Goal: Information Seeking & Learning: Learn about a topic

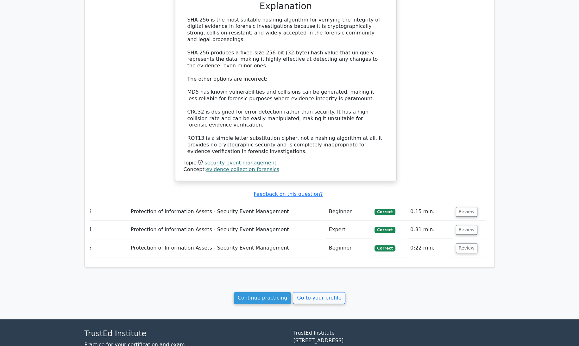
scroll to position [818, 0]
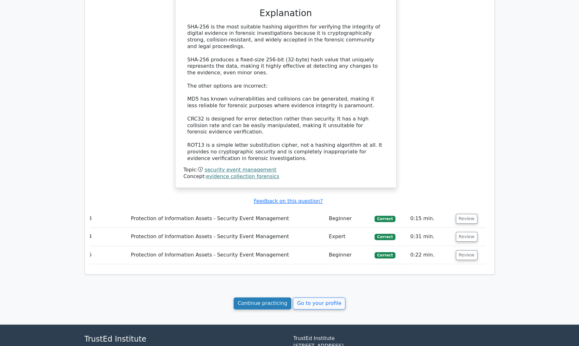
click at [268, 298] on link "Continue practicing" at bounding box center [263, 304] width 58 height 12
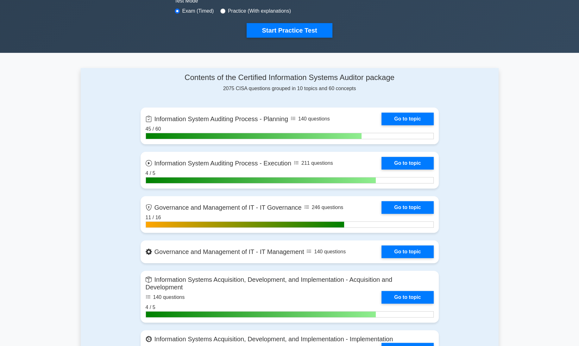
scroll to position [201, 0]
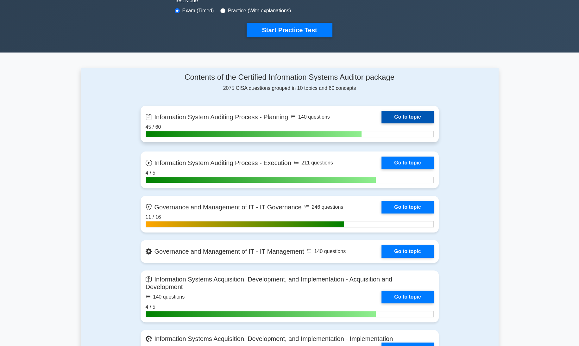
click at [406, 113] on link "Go to topic" at bounding box center [408, 117] width 52 height 13
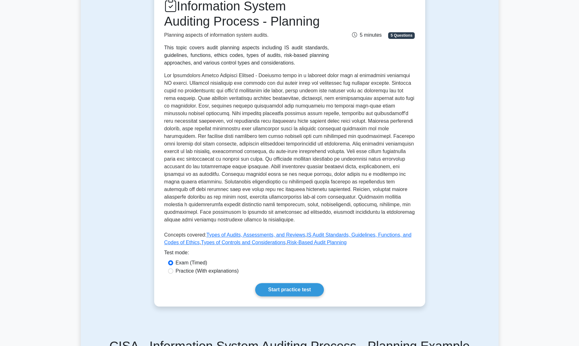
scroll to position [111, 0]
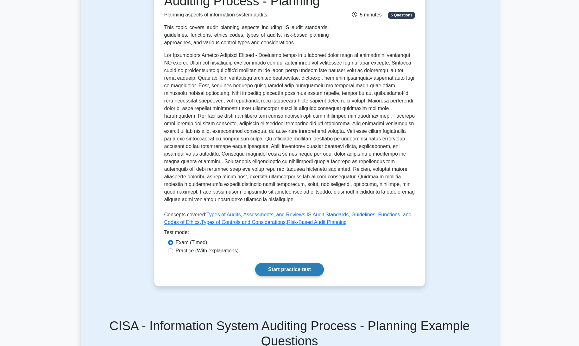
click at [312, 270] on link "Start practice test" at bounding box center [289, 269] width 69 height 13
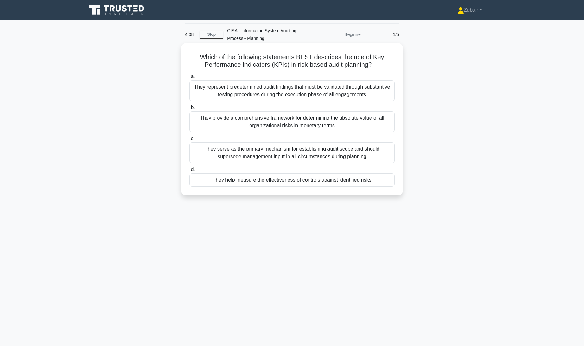
click at [353, 181] on div "They help measure the effectiveness of controls against identified risks" at bounding box center [291, 180] width 205 height 13
click at [189, 172] on input "d. They help measure the effectiveness of controls against identified risks" at bounding box center [189, 170] width 0 height 4
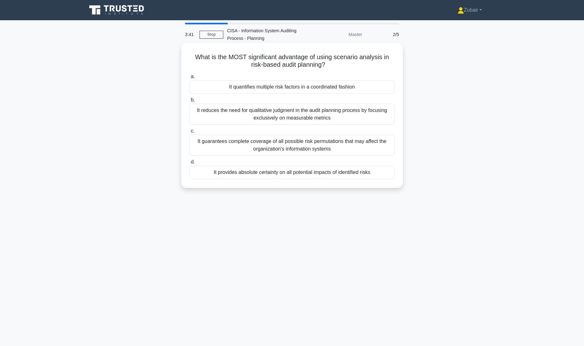
click at [346, 89] on div "It quantifies multiple risk factors in a coordinated fashion" at bounding box center [291, 86] width 205 height 13
click at [189, 79] on input "a. It quantifies multiple risk factors in a coordinated fashion" at bounding box center [189, 77] width 0 height 4
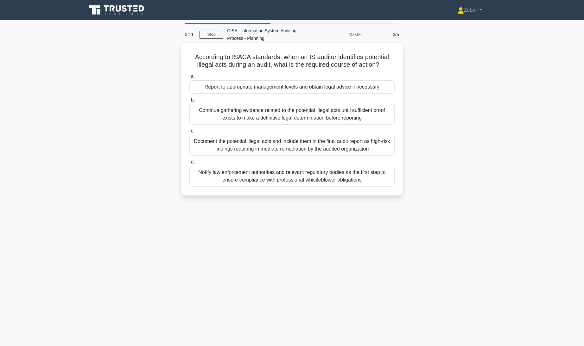
click at [381, 92] on div "Report to appropriate management levels and obtain legal advice if necessary" at bounding box center [291, 86] width 205 height 13
click at [189, 79] on input "a. Report to appropriate management levels and obtain legal advice if necessary" at bounding box center [189, 77] width 0 height 4
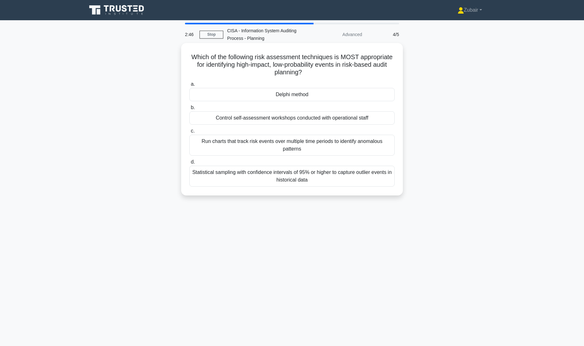
click at [382, 177] on div "Statistical sampling with confidence intervals of 95% or higher to capture outl…" at bounding box center [291, 176] width 205 height 21
click at [189, 164] on input "d. Statistical sampling with confidence intervals of 95% or higher to capture o…" at bounding box center [189, 162] width 0 height 4
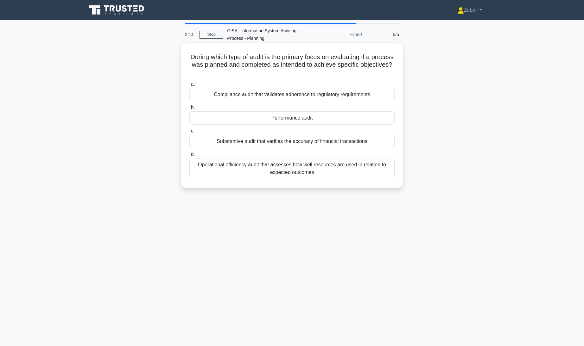
click at [346, 165] on div "Operational efficiency audit that assesses how well resources are used in relat…" at bounding box center [291, 168] width 205 height 21
click at [189, 157] on input "d. Operational efficiency audit that assesses how well resources are used in re…" at bounding box center [189, 155] width 0 height 4
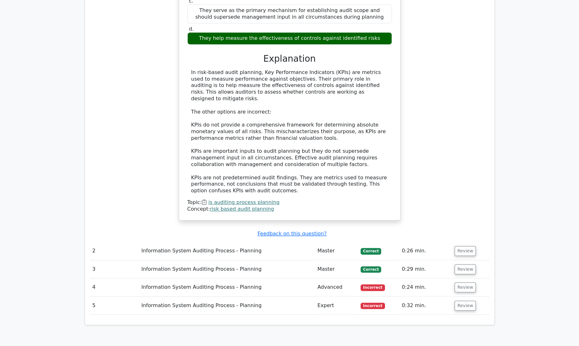
scroll to position [438, 0]
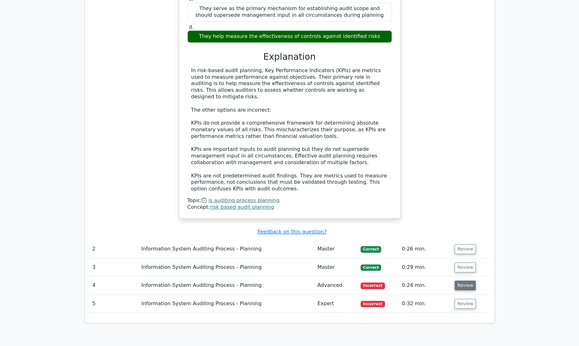
click at [462, 281] on button "Review" at bounding box center [466, 286] width 22 height 10
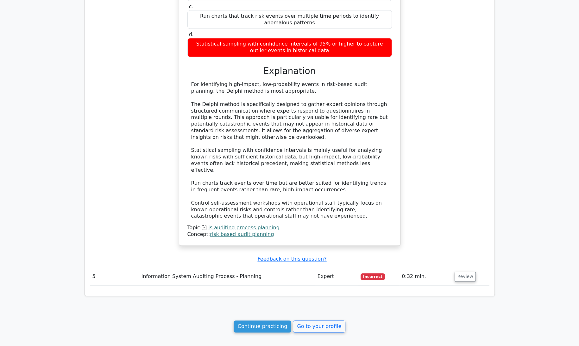
scroll to position [809, 0]
click at [458, 272] on button "Review" at bounding box center [466, 277] width 22 height 10
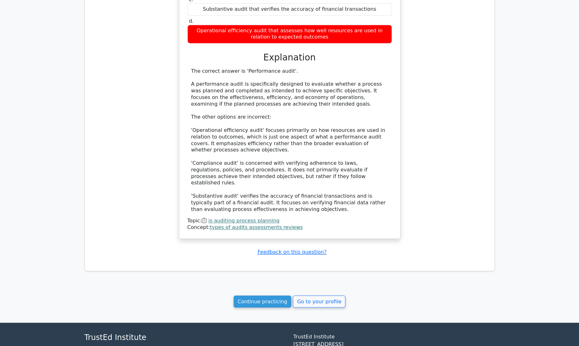
scroll to position [1191, 0]
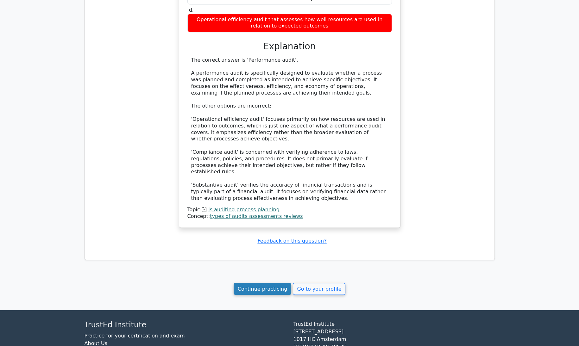
click at [260, 283] on link "Continue practicing" at bounding box center [263, 289] width 58 height 12
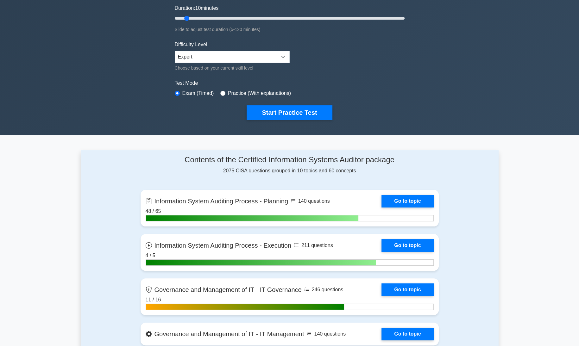
scroll to position [153, 0]
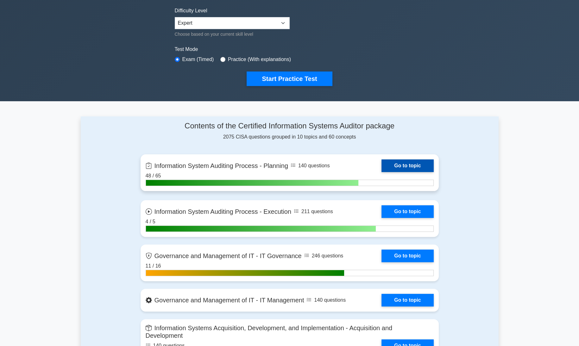
click at [418, 163] on link "Go to topic" at bounding box center [408, 166] width 52 height 13
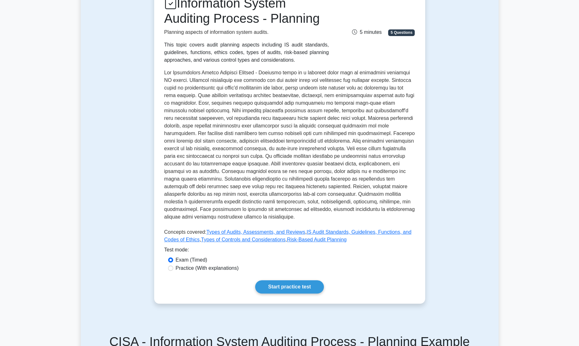
scroll to position [147, 0]
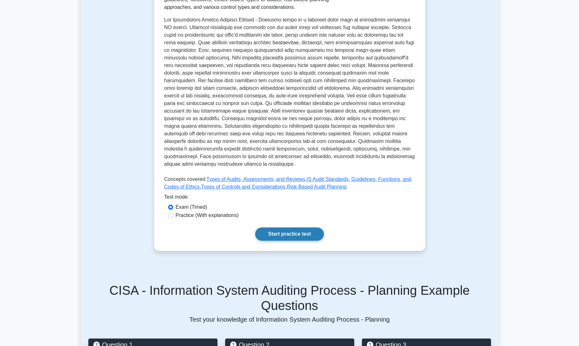
click at [290, 236] on link "Start practice test" at bounding box center [289, 234] width 69 height 13
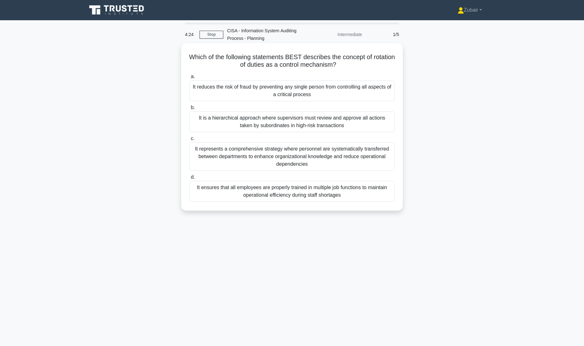
click at [317, 154] on div "It represents a comprehensive strategy where personnel are systematically trans…" at bounding box center [291, 157] width 205 height 29
click at [189, 141] on input "c. It represents a comprehensive strategy where personnel are systematically tr…" at bounding box center [189, 139] width 0 height 4
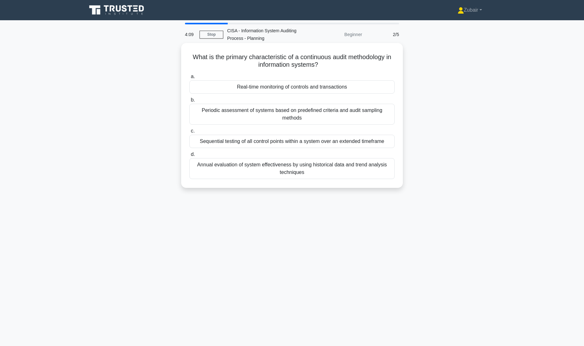
click at [292, 86] on div "Real-time monitoring of controls and transactions" at bounding box center [291, 86] width 205 height 13
click at [189, 79] on input "a. Real-time monitoring of controls and transactions" at bounding box center [189, 77] width 0 height 4
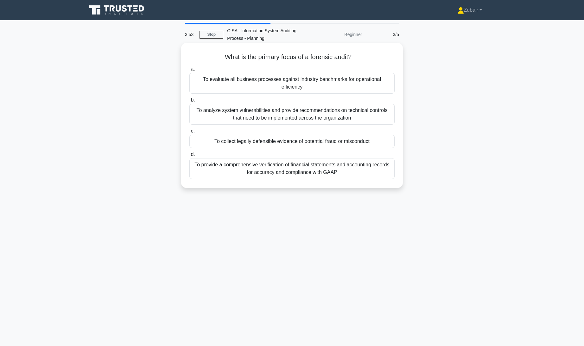
click at [380, 135] on div "To collect legally defensible evidence of potential fraud or misconduct" at bounding box center [291, 141] width 205 height 13
click at [189, 133] on input "c. To collect legally defensible evidence of potential fraud or misconduct" at bounding box center [189, 131] width 0 height 4
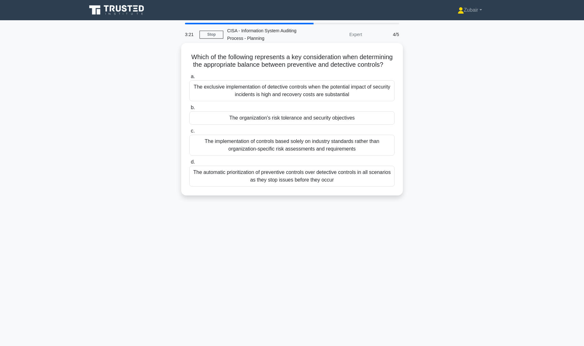
click at [374, 187] on div "The automatic prioritization of preventive controls over detective controls in …" at bounding box center [291, 176] width 205 height 21
click at [189, 164] on input "d. The automatic prioritization of preventive controls over detective controls …" at bounding box center [189, 162] width 0 height 4
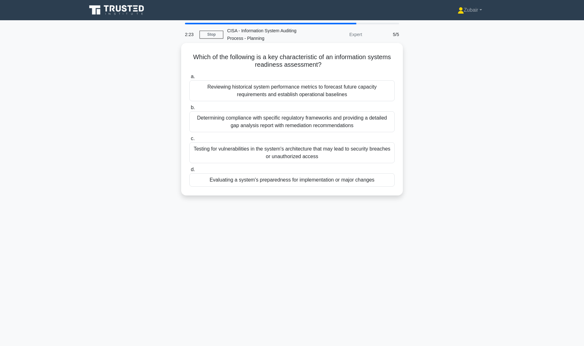
click at [386, 181] on div "Evaluating a system's preparedness for implementation or major changes" at bounding box center [291, 180] width 205 height 13
click at [189, 172] on input "d. Evaluating a system's preparedness for implementation or major changes" at bounding box center [189, 170] width 0 height 4
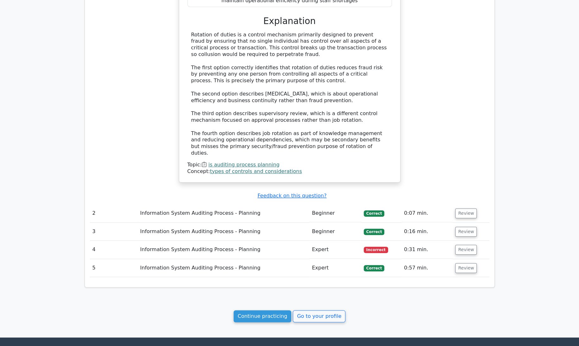
scroll to position [497, 0]
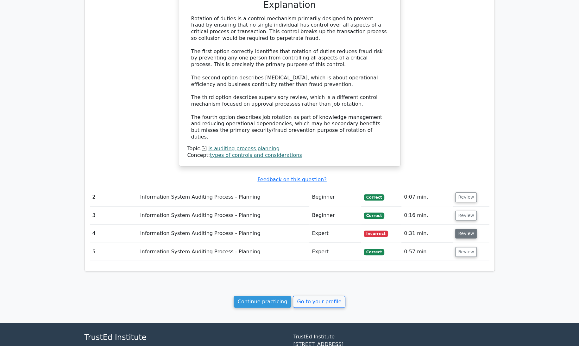
click at [461, 229] on button "Review" at bounding box center [466, 234] width 22 height 10
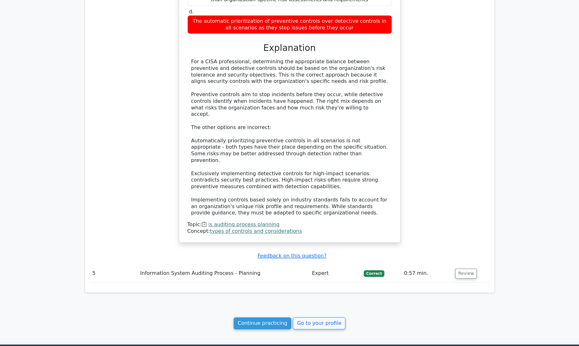
scroll to position [846, 0]
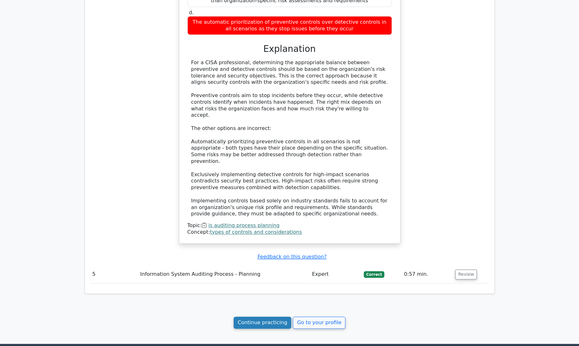
click at [263, 317] on link "Continue practicing" at bounding box center [263, 323] width 58 height 12
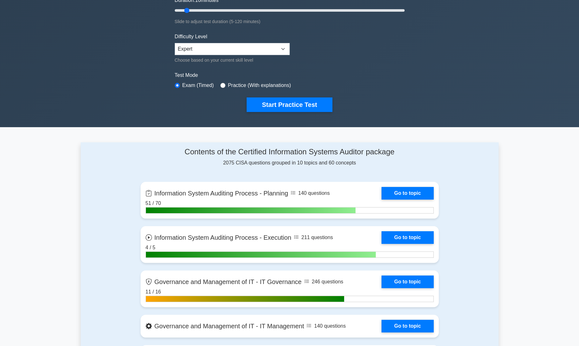
scroll to position [128, 0]
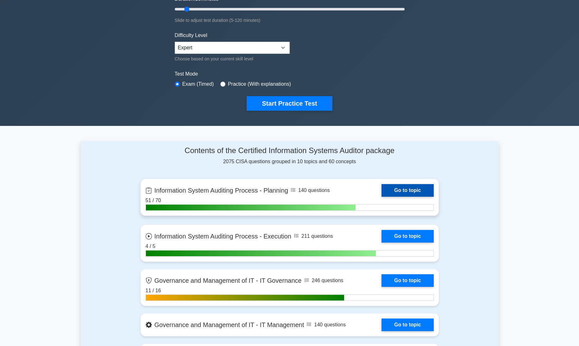
click at [414, 188] on link "Go to topic" at bounding box center [408, 190] width 52 height 13
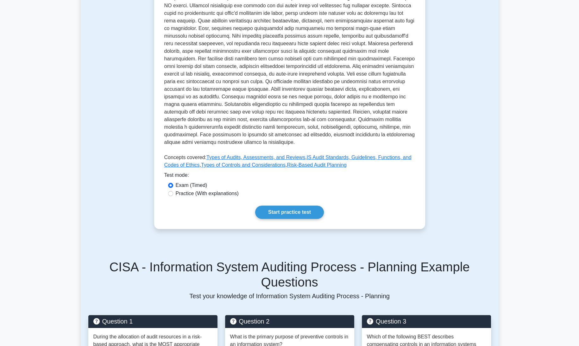
scroll to position [172, 0]
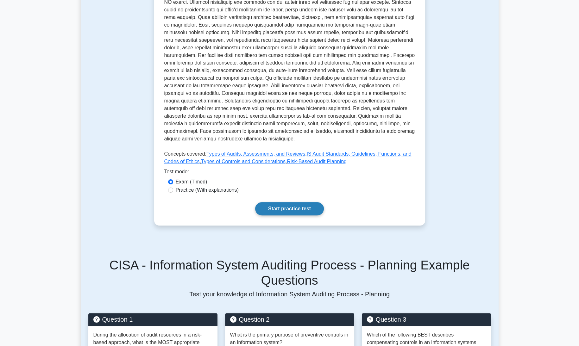
click at [304, 211] on link "Start practice test" at bounding box center [289, 208] width 69 height 13
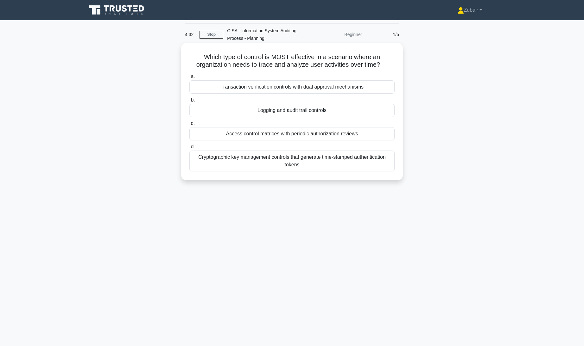
click at [356, 110] on div "Logging and audit trail controls" at bounding box center [291, 110] width 205 height 13
click at [189, 102] on input "b. Logging and audit trail controls" at bounding box center [189, 100] width 0 height 4
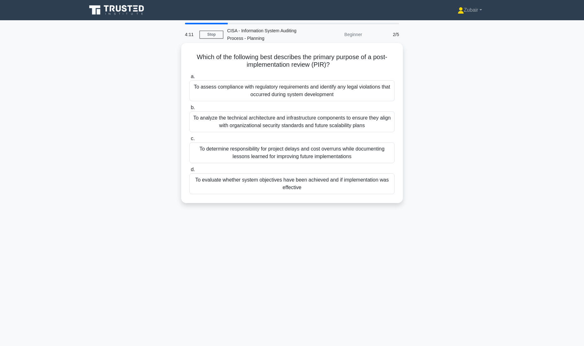
click at [367, 188] on div "To evaluate whether system objectives have been achieved and if implementation …" at bounding box center [291, 184] width 205 height 21
click at [189, 172] on input "d. To evaluate whether system objectives have been achieved and if implementati…" at bounding box center [189, 170] width 0 height 4
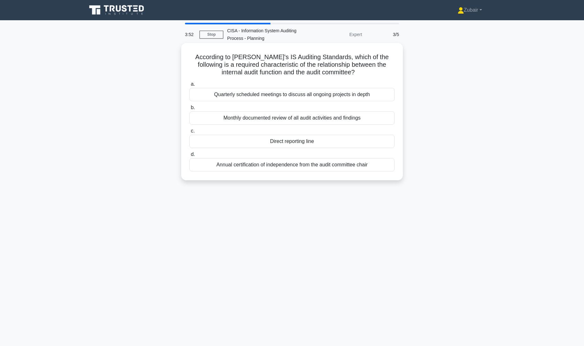
click at [356, 145] on div "Direct reporting line" at bounding box center [291, 141] width 205 height 13
click at [189, 133] on input "c. Direct reporting line" at bounding box center [189, 131] width 0 height 4
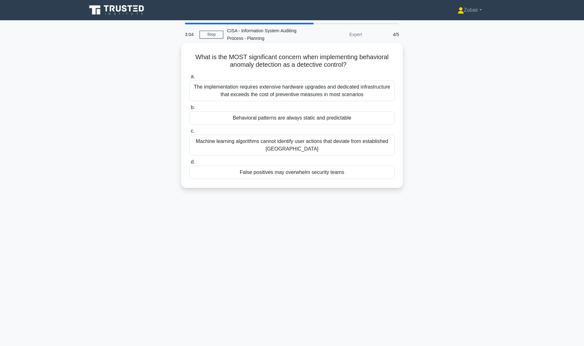
click at [375, 170] on div "False positives may overwhelm security teams" at bounding box center [291, 172] width 205 height 13
click at [189, 164] on input "d. False positives may overwhelm security teams" at bounding box center [189, 162] width 0 height 4
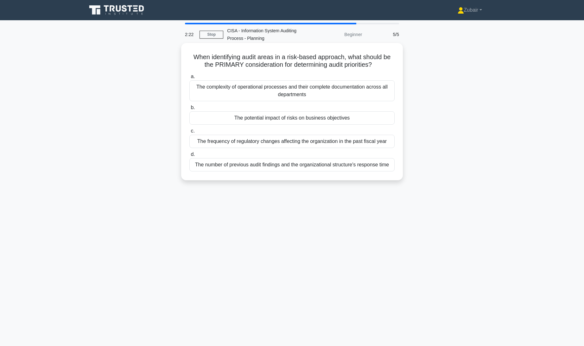
click at [358, 118] on div "The potential impact of risks on business objectives" at bounding box center [291, 117] width 205 height 13
click at [189, 110] on input "b. The potential impact of risks on business objectives" at bounding box center [189, 108] width 0 height 4
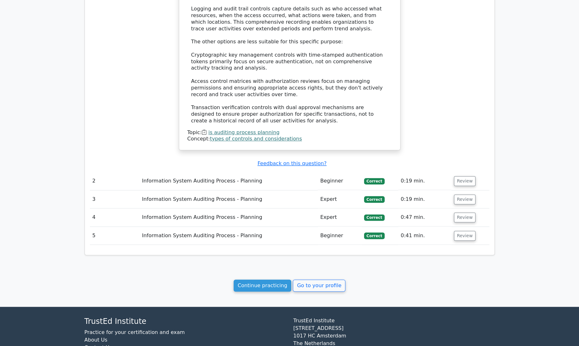
scroll to position [545, 0]
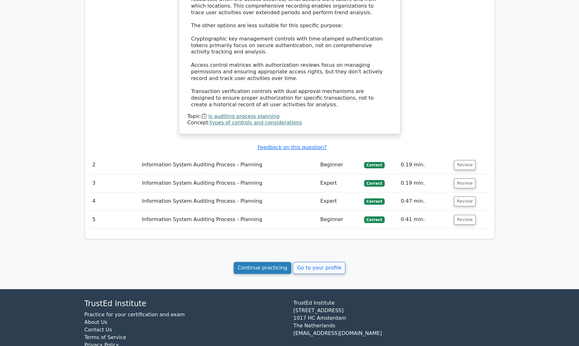
click at [272, 262] on link "Continue practicing" at bounding box center [263, 268] width 58 height 12
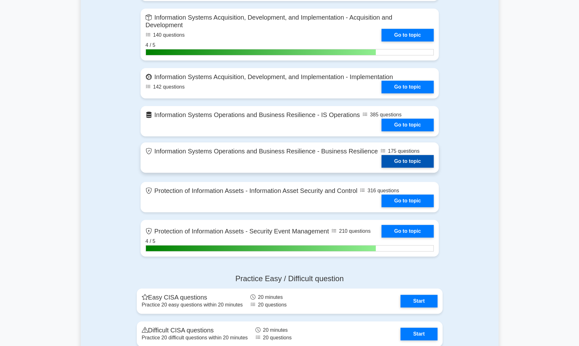
scroll to position [463, 0]
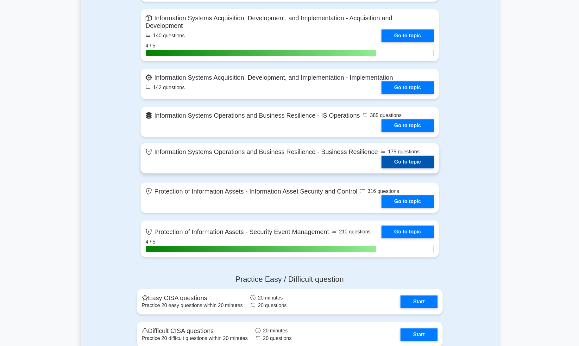
click at [413, 159] on link "Go to topic" at bounding box center [408, 162] width 52 height 13
click at [416, 161] on link "Go to topic" at bounding box center [408, 162] width 52 height 13
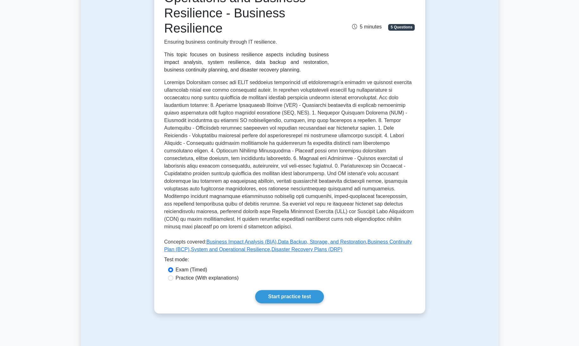
scroll to position [182, 0]
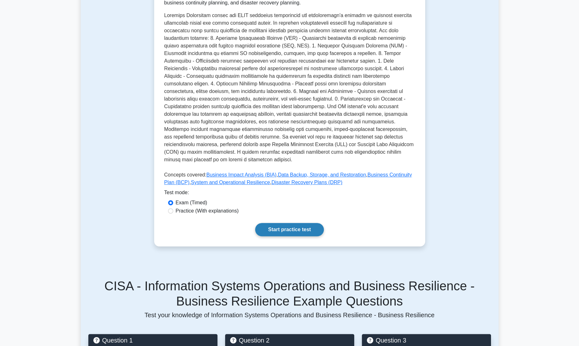
click at [314, 223] on link "Start practice test" at bounding box center [289, 229] width 69 height 13
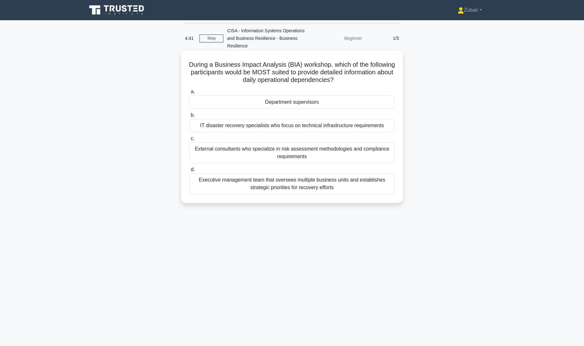
click at [336, 100] on div "Department supervisors" at bounding box center [291, 102] width 205 height 13
click at [189, 94] on input "a. Department supervisors" at bounding box center [189, 92] width 0 height 4
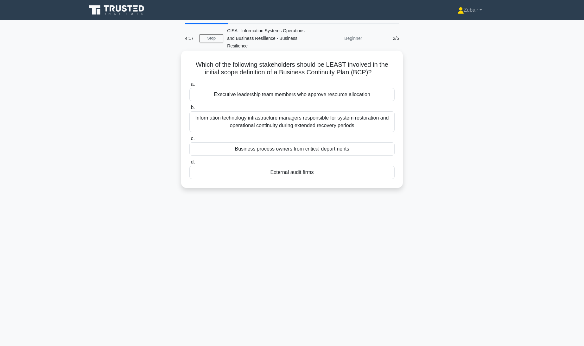
click at [381, 174] on div "External audit firms" at bounding box center [291, 172] width 205 height 13
click at [189, 164] on input "d. External audit firms" at bounding box center [189, 162] width 0 height 4
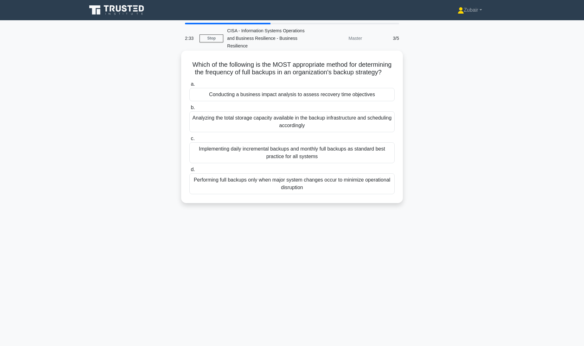
click at [370, 100] on div "Conducting a business impact analysis to assess recovery time objectives" at bounding box center [291, 94] width 205 height 13
click at [189, 86] on input "a. Conducting a business impact analysis to assess recovery time objectives" at bounding box center [189, 84] width 0 height 4
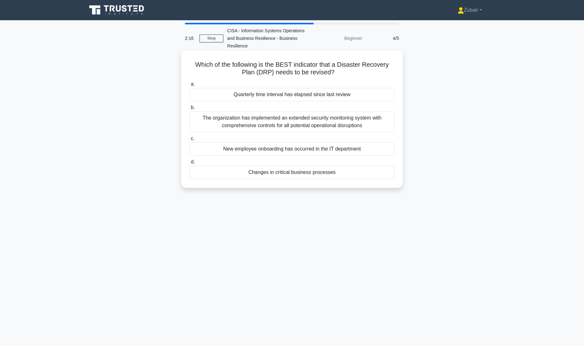
click at [305, 175] on div "Changes in critical business processes" at bounding box center [291, 172] width 205 height 13
click at [189, 164] on input "d. Changes in critical business processes" at bounding box center [189, 162] width 0 height 4
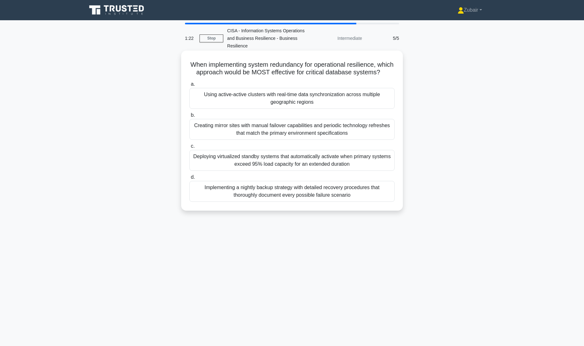
click at [368, 109] on div "Using active-active clusters with real-time data synchronization across multipl…" at bounding box center [291, 98] width 205 height 21
click at [189, 86] on input "a. Using active-active clusters with real-time data synchronization across mult…" at bounding box center [189, 84] width 0 height 4
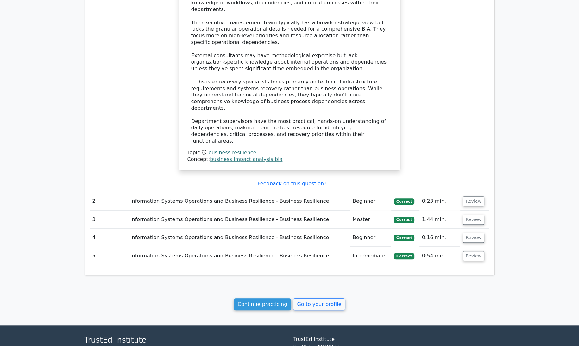
scroll to position [559, 0]
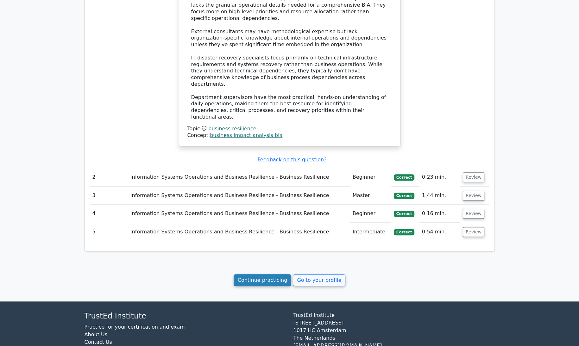
click at [268, 275] on link "Continue practicing" at bounding box center [263, 281] width 58 height 12
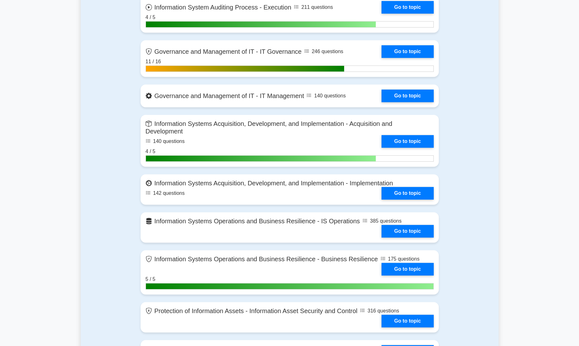
scroll to position [358, 0]
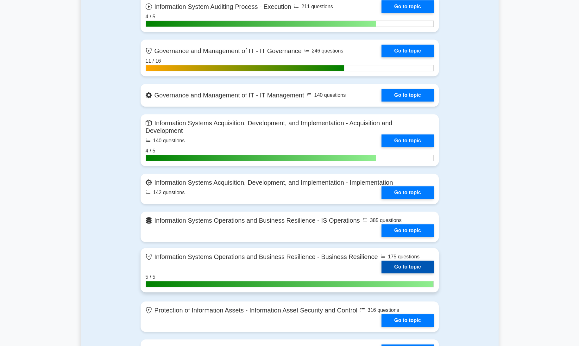
click at [394, 264] on link "Go to topic" at bounding box center [408, 267] width 52 height 13
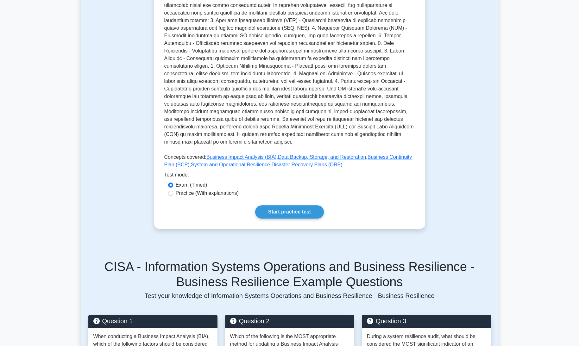
scroll to position [201, 0]
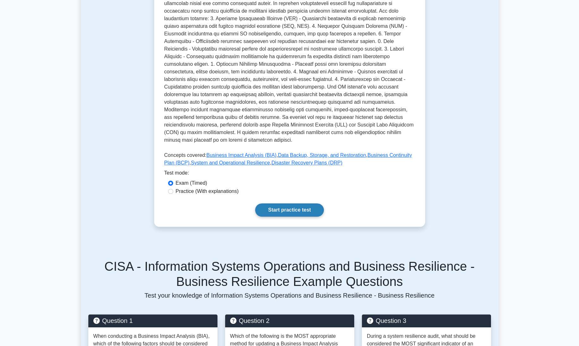
click at [293, 204] on link "Start practice test" at bounding box center [289, 210] width 69 height 13
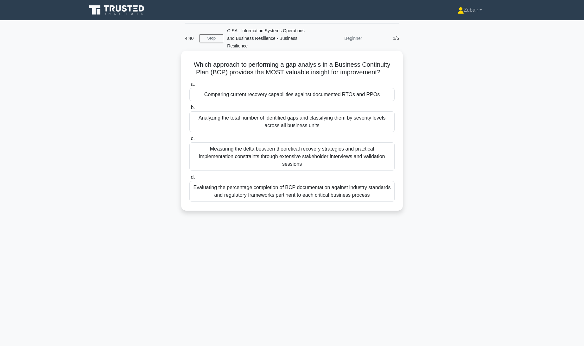
click at [303, 99] on div "Comparing current recovery capabilities against documented RTOs and RPOs" at bounding box center [291, 94] width 205 height 13
click at [189, 86] on input "a. Comparing current recovery capabilities against documented RTOs and RPOs" at bounding box center [189, 84] width 0 height 4
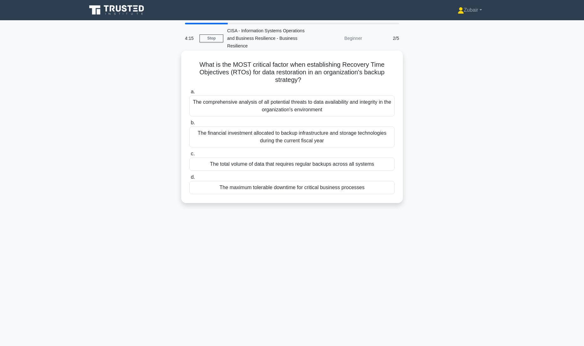
click at [369, 190] on div "The maximum tolerable downtime for critical business processes" at bounding box center [291, 187] width 205 height 13
click at [189, 180] on input "d. The maximum tolerable downtime for critical business processes" at bounding box center [189, 177] width 0 height 4
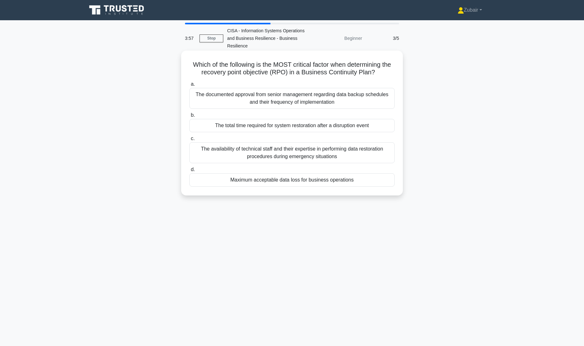
click at [357, 179] on div "Maximum acceptable data loss for business operations" at bounding box center [291, 180] width 205 height 13
click at [189, 172] on input "d. Maximum acceptable data loss for business operations" at bounding box center [189, 170] width 0 height 4
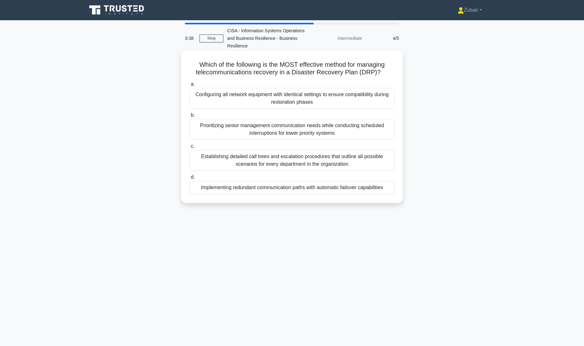
click at [353, 189] on div "Implementing redundant communication paths with automatic failover capabilities" at bounding box center [291, 187] width 205 height 13
click at [189, 180] on input "d. Implementing redundant communication paths with automatic failover capabilit…" at bounding box center [189, 177] width 0 height 4
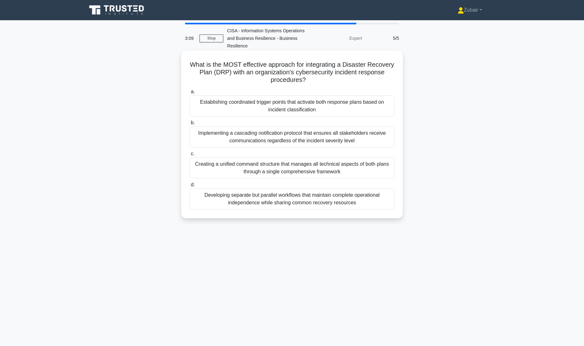
click at [320, 170] on div "Creating a unified command structure that manages all technical aspects of both…" at bounding box center [291, 168] width 205 height 21
click at [189, 156] on input "c. Creating a unified command structure that manages all technical aspects of b…" at bounding box center [189, 154] width 0 height 4
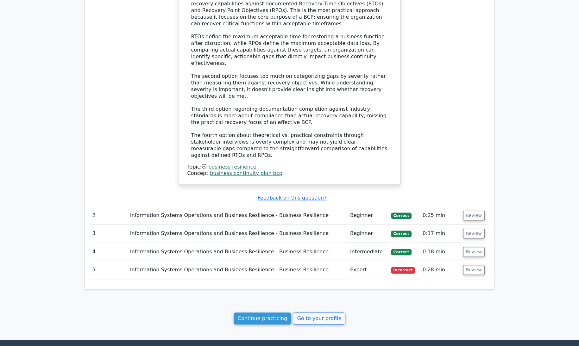
scroll to position [527, 0]
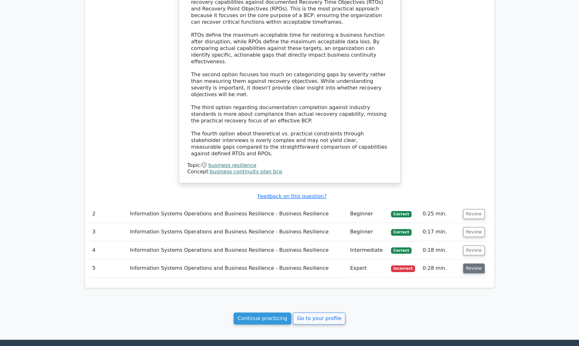
click at [470, 264] on button "Review" at bounding box center [474, 269] width 22 height 10
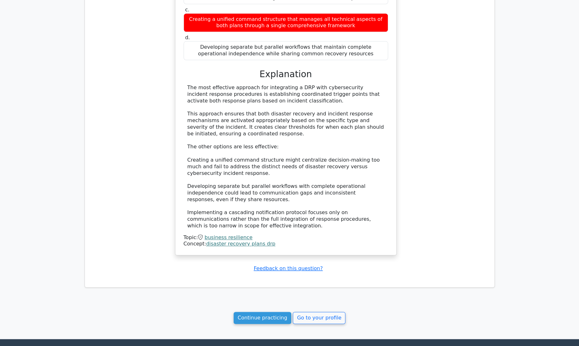
scroll to position [892, 0]
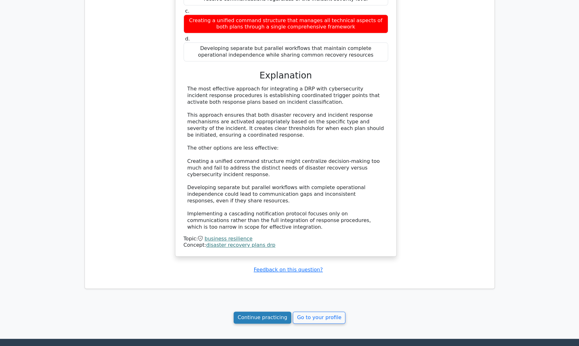
click at [244, 312] on link "Continue practicing" at bounding box center [263, 318] width 58 height 12
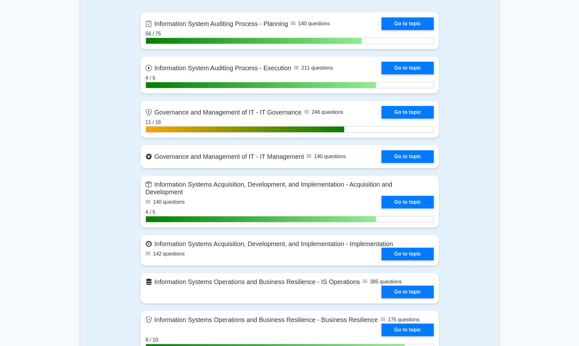
scroll to position [297, 0]
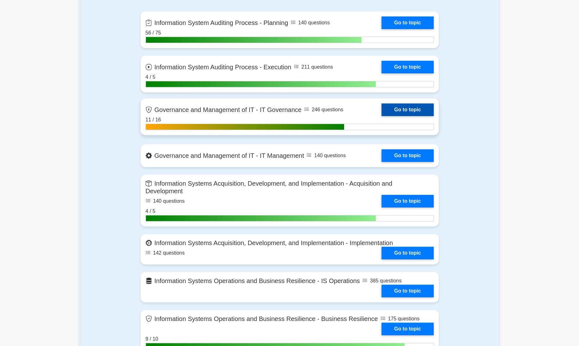
click at [426, 109] on link "Go to topic" at bounding box center [408, 110] width 52 height 13
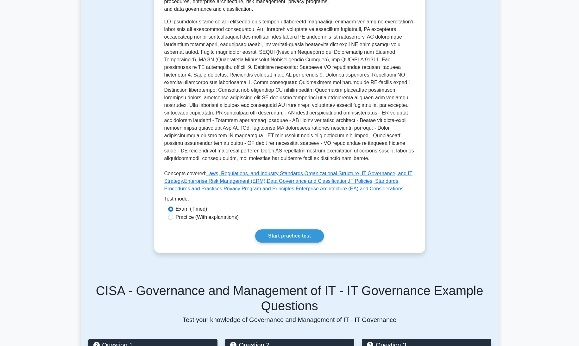
scroll to position [177, 0]
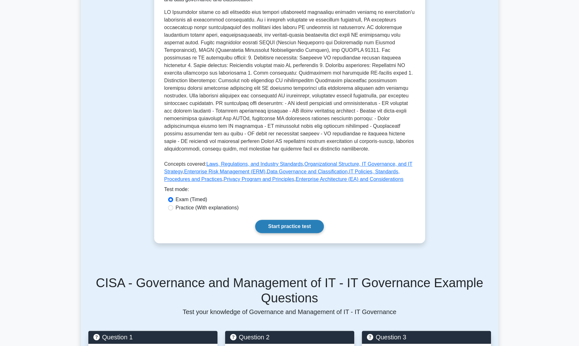
click at [280, 226] on link "Start practice test" at bounding box center [289, 226] width 69 height 13
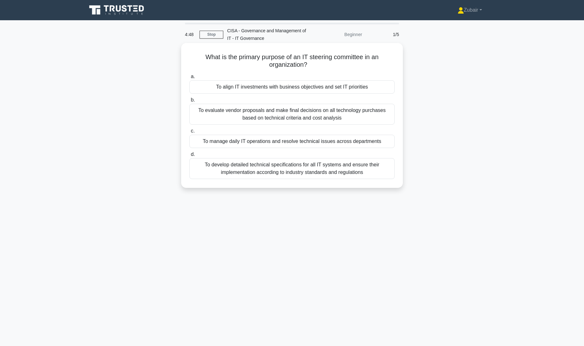
click at [329, 173] on div "To develop detailed technical specifications for all IT systems and ensure thei…" at bounding box center [291, 168] width 205 height 21
click at [189, 157] on input "d. To develop detailed technical specifications for all IT systems and ensure t…" at bounding box center [189, 155] width 0 height 4
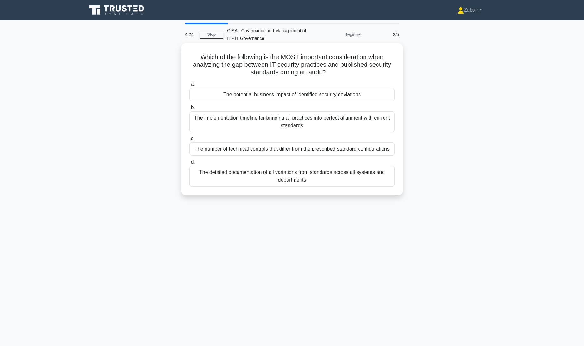
click at [315, 119] on div "The implementation timeline for bringing all practices into perfect alignment w…" at bounding box center [291, 121] width 205 height 21
click at [189, 110] on input "b. The implementation timeline for bringing all practices into perfect alignmen…" at bounding box center [189, 108] width 0 height 4
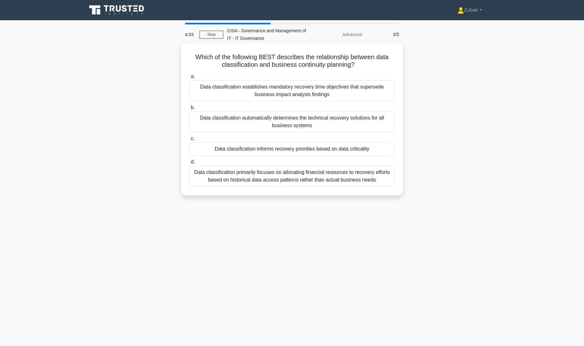
click at [381, 149] on div "Data classification informs recovery priorities based on data criticality" at bounding box center [291, 149] width 205 height 13
click at [189, 141] on input "c. Data classification informs recovery priorities based on data criticality" at bounding box center [189, 139] width 0 height 4
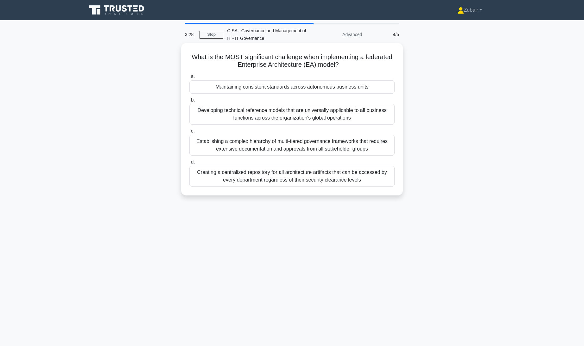
click at [381, 118] on div "Developing technical reference models that are universally applicable to all bu…" at bounding box center [291, 114] width 205 height 21
click at [189, 102] on input "b. Developing technical reference models that are universally applicable to all…" at bounding box center [189, 100] width 0 height 4
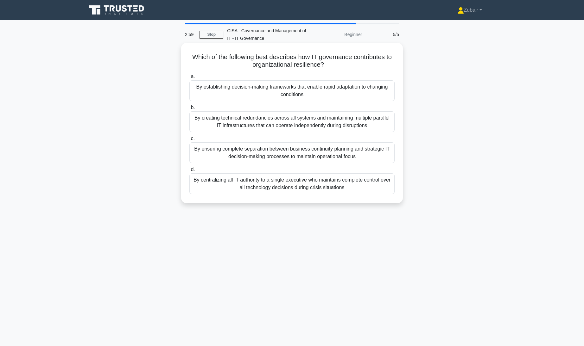
click at [380, 91] on div "By establishing decision-making frameworks that enable rapid adaptation to chan…" at bounding box center [291, 90] width 205 height 21
click at [189, 79] on input "a. By establishing decision-making frameworks that enable rapid adaptation to c…" at bounding box center [189, 77] width 0 height 4
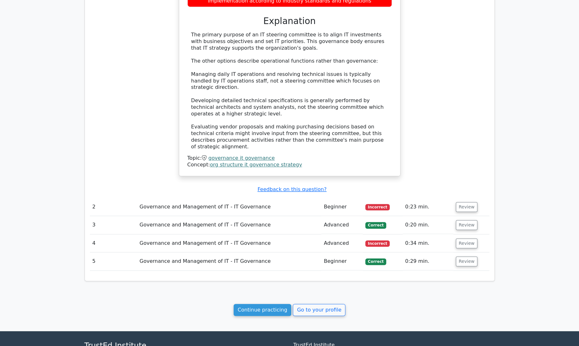
scroll to position [468, 0]
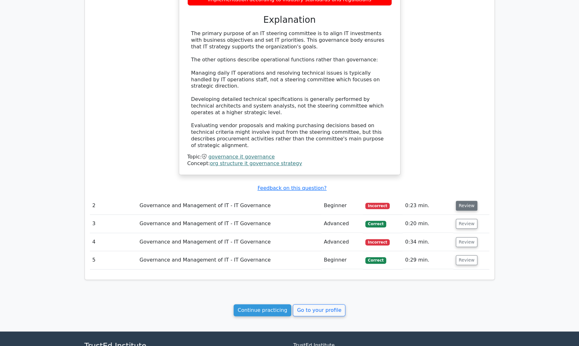
click at [470, 201] on button "Review" at bounding box center [467, 206] width 22 height 10
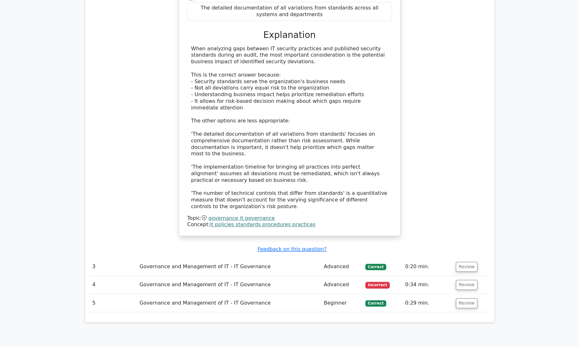
scroll to position [819, 0]
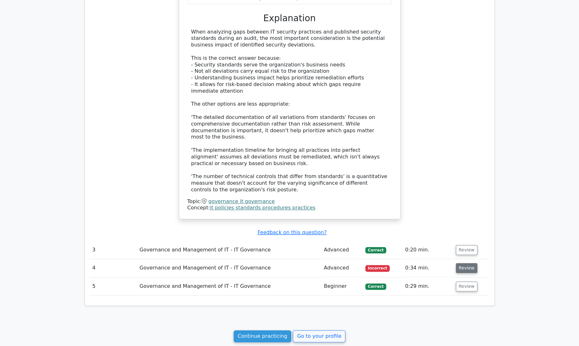
click at [464, 263] on button "Review" at bounding box center [467, 268] width 22 height 10
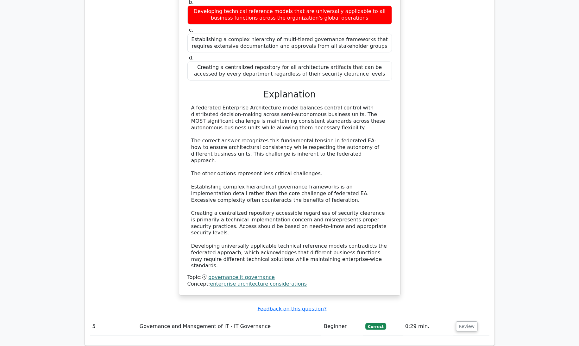
scroll to position [1167, 0]
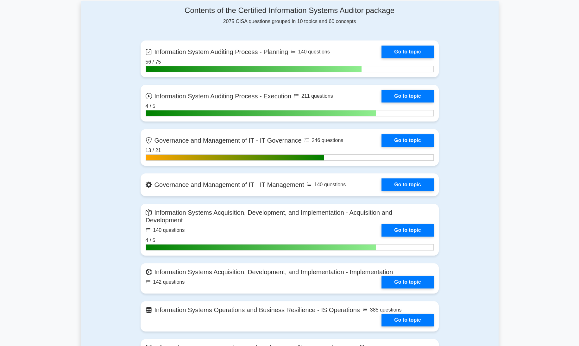
scroll to position [268, 0]
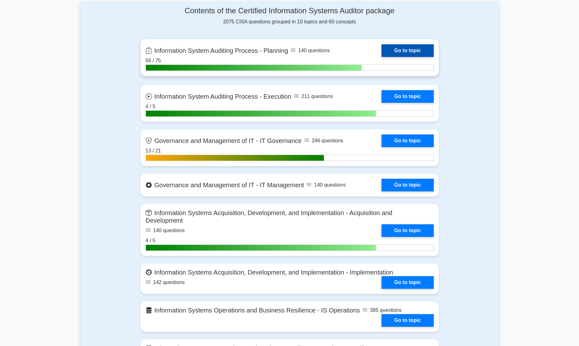
click at [410, 49] on link "Go to topic" at bounding box center [408, 50] width 52 height 13
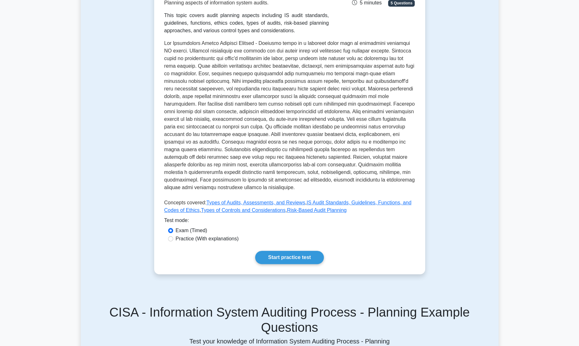
scroll to position [139, 0]
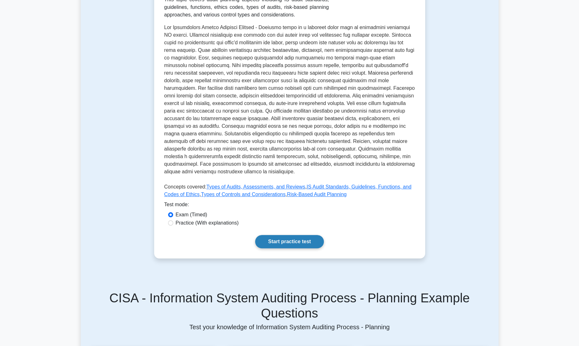
click at [284, 240] on link "Start practice test" at bounding box center [289, 241] width 69 height 13
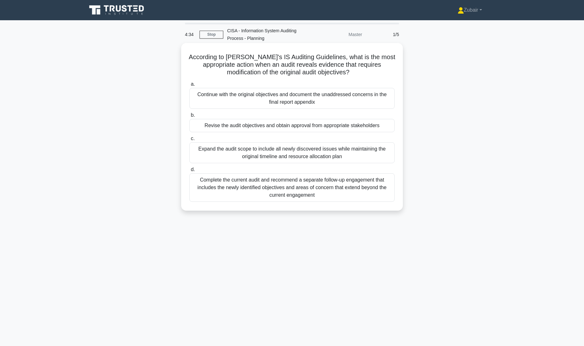
click at [298, 127] on div "Revise the audit objectives and obtain approval from appropriate stakeholders" at bounding box center [291, 125] width 205 height 13
click at [189, 117] on input "b. Revise the audit objectives and obtain approval from appropriate stakeholders" at bounding box center [189, 115] width 0 height 4
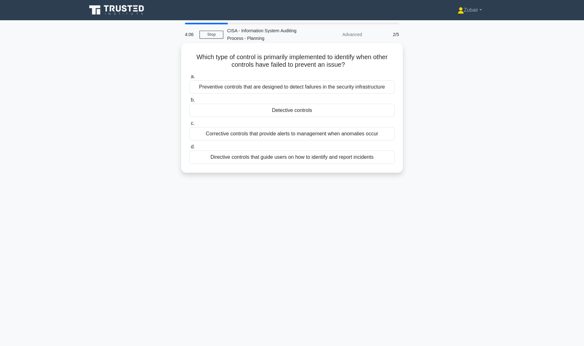
click at [364, 135] on div "Corrective controls that provide alerts to management when anomalies occur" at bounding box center [291, 133] width 205 height 13
click at [189, 126] on input "c. Corrective controls that provide alerts to management when anomalies occur" at bounding box center [189, 124] width 0 height 4
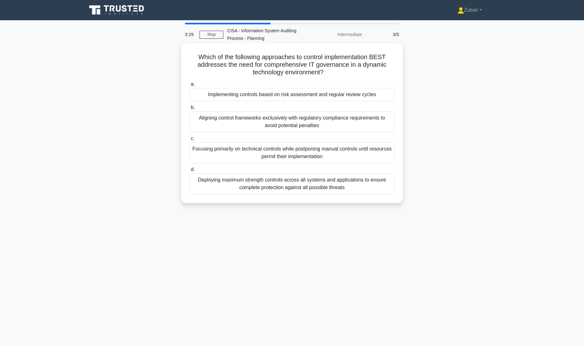
click at [355, 92] on div "Implementing controls based on risk assessment and regular review cycles" at bounding box center [291, 94] width 205 height 13
click at [189, 86] on input "a. Implementing controls based on risk assessment and regular review cycles" at bounding box center [189, 84] width 0 height 4
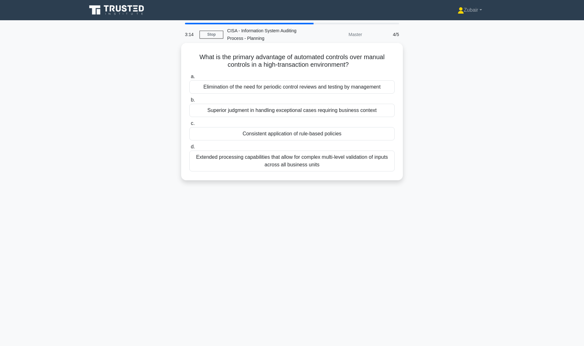
click at [377, 134] on div "Consistent application of rule-based policies" at bounding box center [291, 133] width 205 height 13
click at [189, 126] on input "c. Consistent application of rule-based policies" at bounding box center [189, 124] width 0 height 4
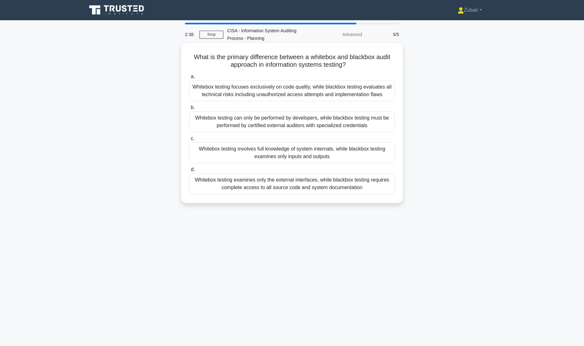
click at [362, 187] on div "Whitebox testing examines only the external interfaces, while blackbox testing …" at bounding box center [291, 184] width 205 height 21
click at [189, 172] on input "d. Whitebox testing examines only the external interfaces, while blackbox testi…" at bounding box center [189, 170] width 0 height 4
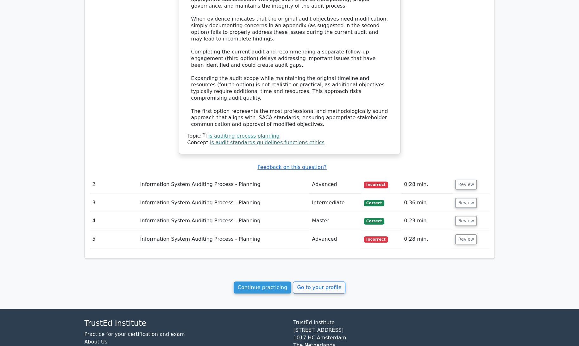
scroll to position [546, 0]
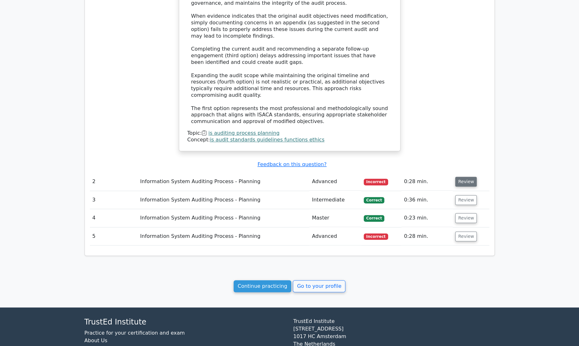
click at [462, 177] on button "Review" at bounding box center [466, 182] width 22 height 10
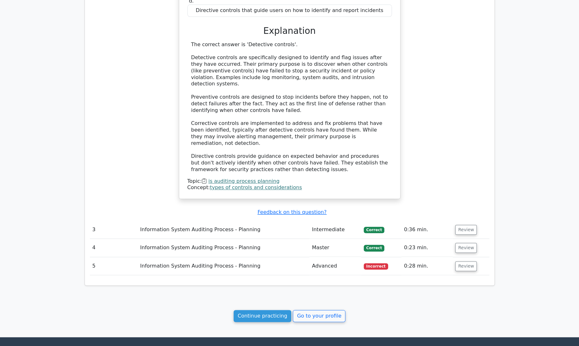
scroll to position [848, 0]
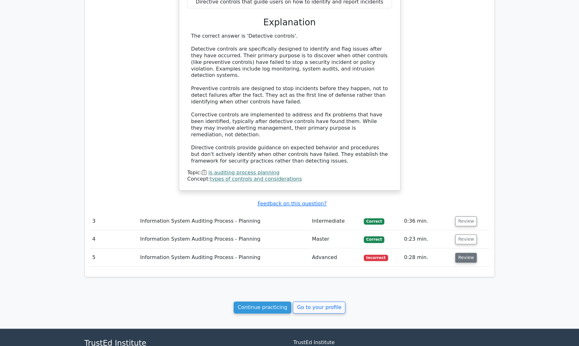
click at [461, 253] on button "Review" at bounding box center [466, 258] width 22 height 10
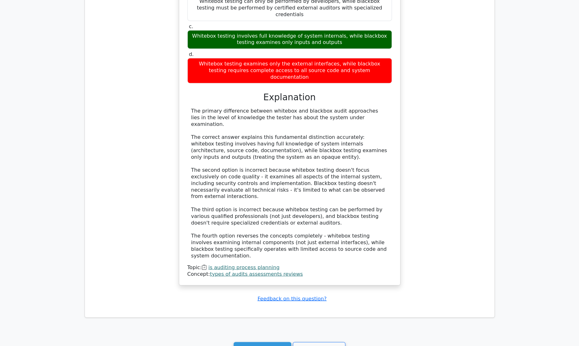
scroll to position [1191, 0]
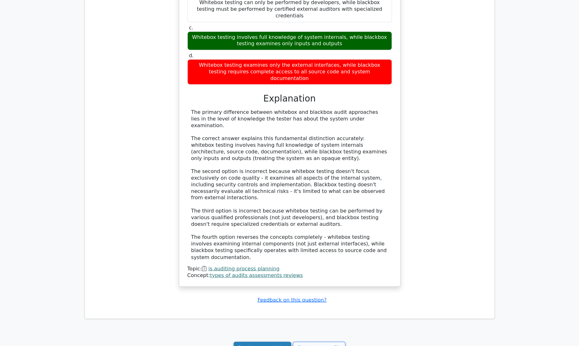
click at [255, 342] on link "Continue practicing" at bounding box center [263, 348] width 58 height 12
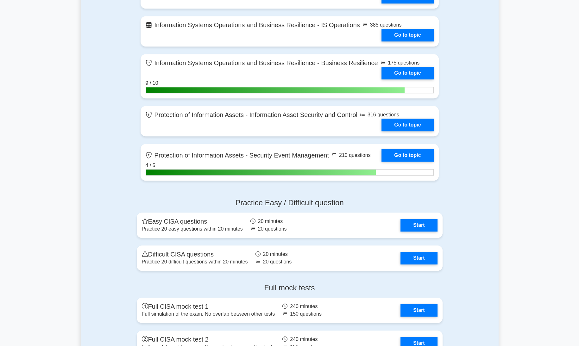
scroll to position [554, 0]
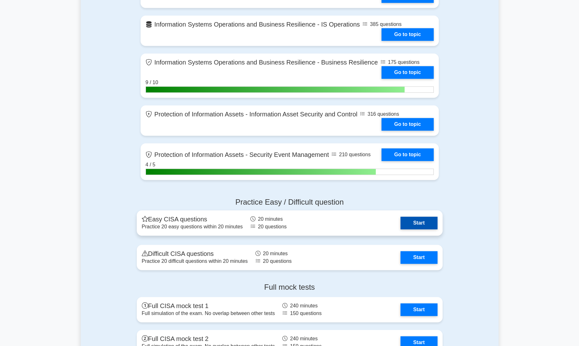
click at [424, 222] on link "Start" at bounding box center [419, 223] width 37 height 13
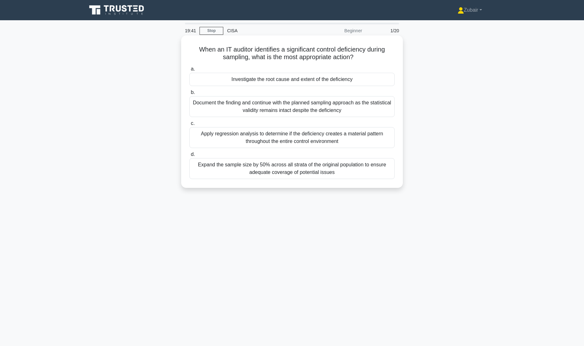
click at [383, 138] on div "Apply regression analysis to determine if the deficiency creates a material pat…" at bounding box center [291, 137] width 205 height 21
click at [189, 126] on input "c. Apply regression analysis to determine if the deficiency creates a material …" at bounding box center [189, 124] width 0 height 4
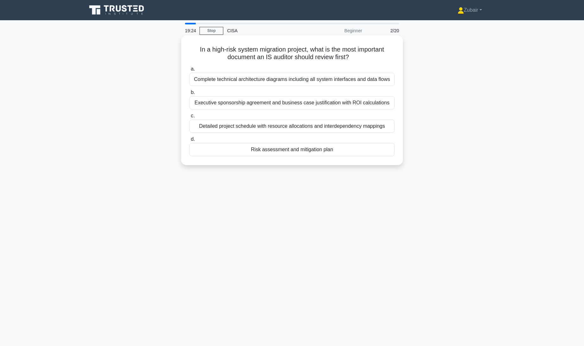
click at [346, 149] on div "Risk assessment and mitigation plan" at bounding box center [291, 149] width 205 height 13
click at [189, 142] on input "d. Risk assessment and mitigation plan" at bounding box center [189, 139] width 0 height 4
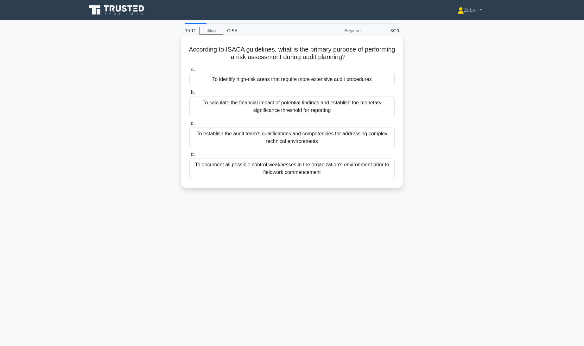
click at [358, 83] on div "To identify high-risk areas that require more extensive audit procedures" at bounding box center [291, 79] width 205 height 13
click at [189, 71] on input "a. To identify high-risk areas that require more extensive audit procedures" at bounding box center [189, 69] width 0 height 4
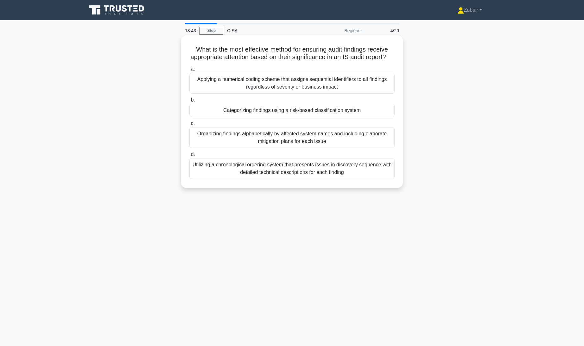
click at [381, 117] on div "Categorizing findings using a risk-based classification system" at bounding box center [291, 110] width 205 height 13
click at [189, 102] on input "b. Categorizing findings using a risk-based classification system" at bounding box center [189, 100] width 0 height 4
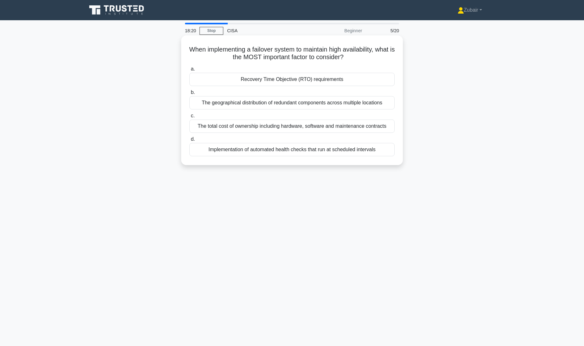
click at [382, 105] on div "The geographical distribution of redundant components across multiple locations" at bounding box center [291, 102] width 205 height 13
click at [189, 95] on input "b. The geographical distribution of redundant components across multiple locati…" at bounding box center [189, 93] width 0 height 4
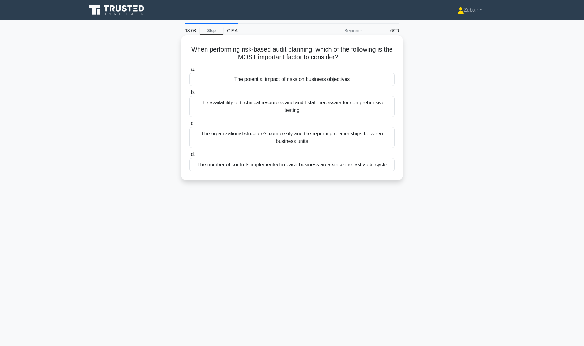
click at [365, 79] on div "The potential impact of risks on business objectives" at bounding box center [291, 79] width 205 height 13
click at [189, 71] on input "a. The potential impact of risks on business objectives" at bounding box center [189, 69] width 0 height 4
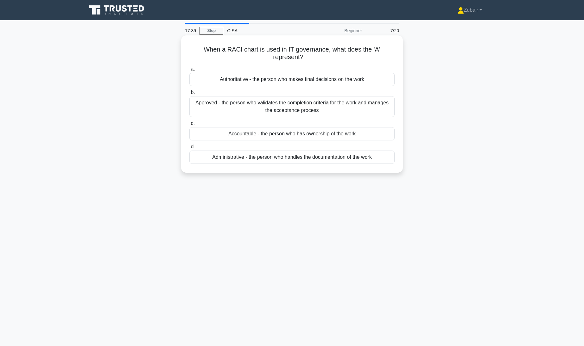
click at [362, 106] on div "Approved - the person who validates the completion criteria for the work and ma…" at bounding box center [291, 106] width 205 height 21
click at [189, 95] on input "b. Approved - the person who validates the completion criteria for the work and…" at bounding box center [189, 93] width 0 height 4
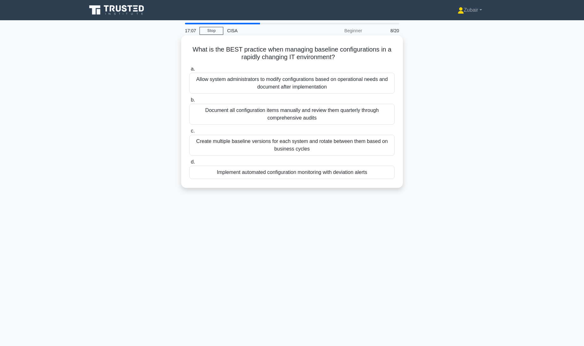
click at [368, 146] on div "Create multiple baseline versions for each system and rotate between them based…" at bounding box center [291, 145] width 205 height 21
click at [189, 133] on input "c. Create multiple baseline versions for each system and rotate between them ba…" at bounding box center [189, 131] width 0 height 4
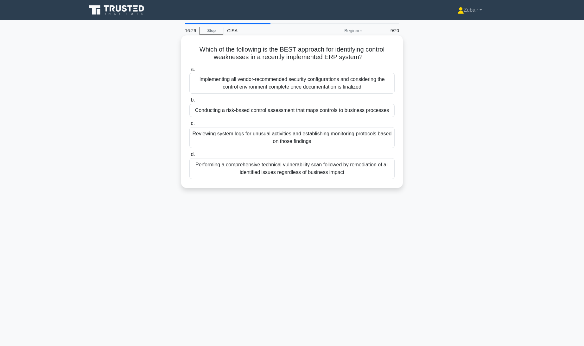
click at [370, 138] on div "Reviewing system logs for unusual activities and establishing monitoring protoc…" at bounding box center [291, 137] width 205 height 21
click at [189, 126] on input "c. Reviewing system logs for unusual activities and establishing monitoring pro…" at bounding box center [189, 124] width 0 height 4
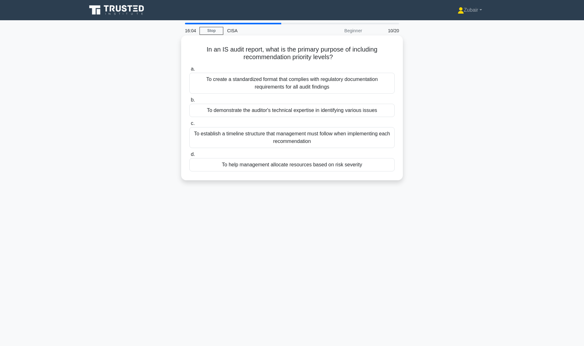
click at [348, 167] on div "To help management allocate resources based on risk severity" at bounding box center [291, 164] width 205 height 13
click at [189, 157] on input "d. To help management allocate resources based on risk severity" at bounding box center [189, 155] width 0 height 4
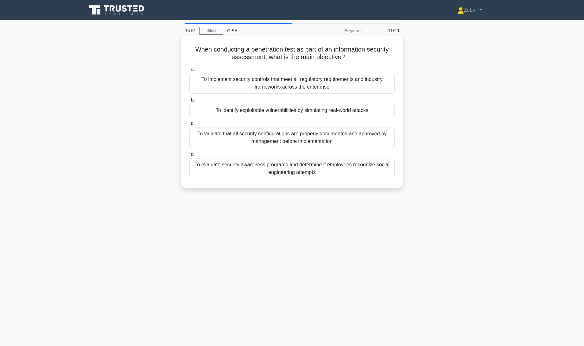
click at [328, 113] on div "To identify exploitable vulnerabilities by simulating real-world attacks" at bounding box center [291, 110] width 205 height 13
click at [189, 102] on input "b. To identify exploitable vulnerabilities by simulating real-world attacks" at bounding box center [189, 100] width 0 height 4
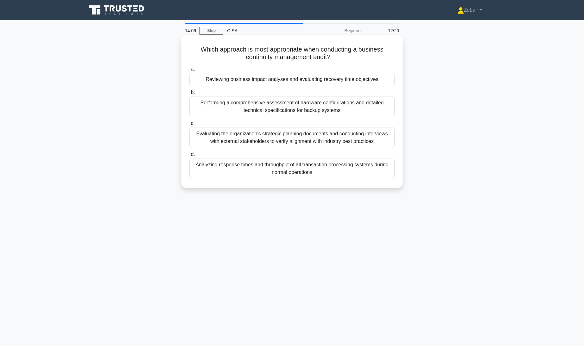
click at [377, 137] on div "Evaluating the organization's strategic planning documents and conducting inter…" at bounding box center [291, 137] width 205 height 21
click at [189, 126] on input "c. Evaluating the organization's strategic planning documents and conducting in…" at bounding box center [189, 124] width 0 height 4
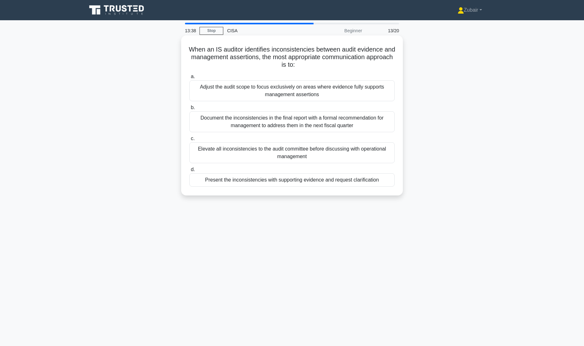
click at [364, 181] on div "Present the inconsistencies with supporting evidence and request clarification" at bounding box center [291, 180] width 205 height 13
click at [189, 172] on input "d. Present the inconsistencies with supporting evidence and request clarificati…" at bounding box center [189, 170] width 0 height 4
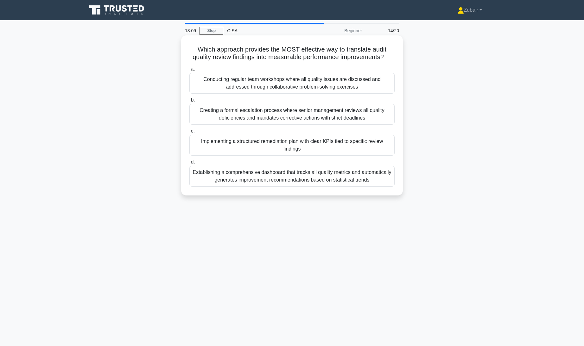
click at [359, 156] on div "Implementing a structured remediation plan with clear KPIs tied to specific rev…" at bounding box center [291, 145] width 205 height 21
click at [189, 133] on input "c. Implementing a structured remediation plan with clear KPIs tied to specific …" at bounding box center [189, 131] width 0 height 4
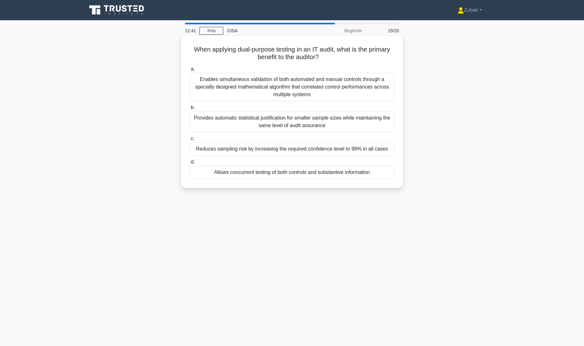
click at [304, 83] on div "Enables simultaneous validation of both automated and manual controls through a…" at bounding box center [291, 87] width 205 height 29
click at [189, 71] on input "a. Enables simultaneous validation of both automated and manual controls throug…" at bounding box center [189, 69] width 0 height 4
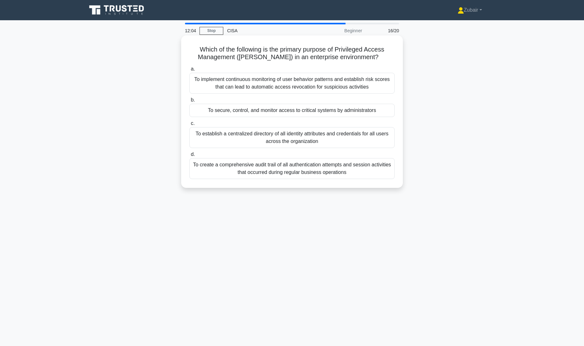
click at [210, 109] on div "To secure, control, and monitor access to critical systems by administrators" at bounding box center [291, 110] width 205 height 13
click at [189, 102] on input "b. To secure, control, and monitor access to critical systems by administrators" at bounding box center [189, 100] width 0 height 4
click at [199, 112] on div "Executive dashboards with risk indicators and trend analysis" at bounding box center [291, 110] width 205 height 13
click at [189, 102] on input "b. Executive dashboards with risk indicators and trend analysis" at bounding box center [189, 100] width 0 height 4
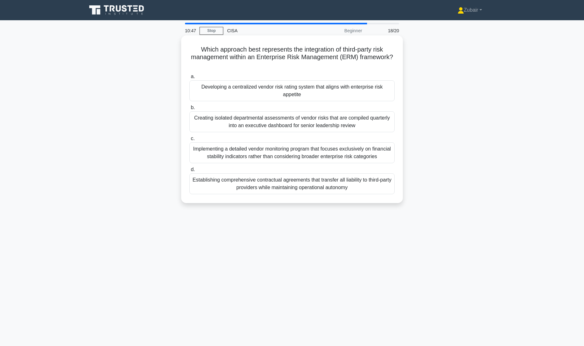
click at [219, 91] on div "Developing a centralized vendor risk rating system that aligns with enterprise …" at bounding box center [291, 90] width 205 height 21
click at [189, 79] on input "a. Developing a centralized vendor risk rating system that aligns with enterpri…" at bounding box center [189, 77] width 0 height 4
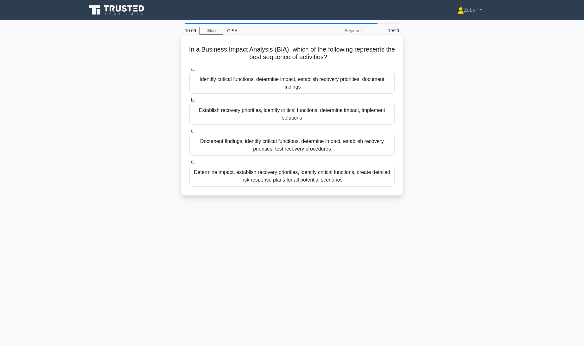
click at [224, 117] on div "Establish recovery priorities, identify critical functions, determine impact, i…" at bounding box center [291, 114] width 205 height 21
click at [189, 102] on input "b. Establish recovery priorities, identify critical functions, determine impact…" at bounding box center [189, 100] width 0 height 4
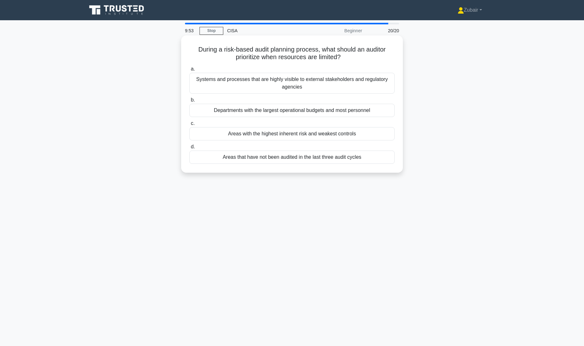
click at [206, 136] on div "Areas with the highest inherent risk and weakest controls" at bounding box center [291, 133] width 205 height 13
click at [189, 126] on input "c. Areas with the highest inherent risk and weakest controls" at bounding box center [189, 124] width 0 height 4
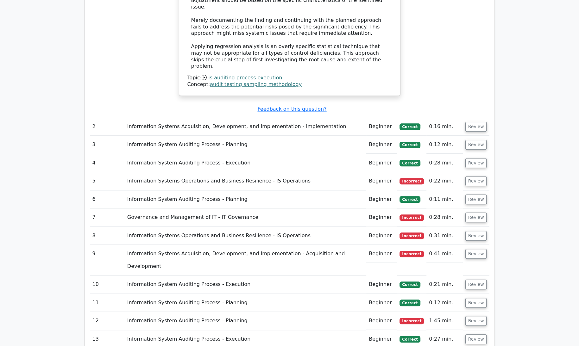
scroll to position [675, 0]
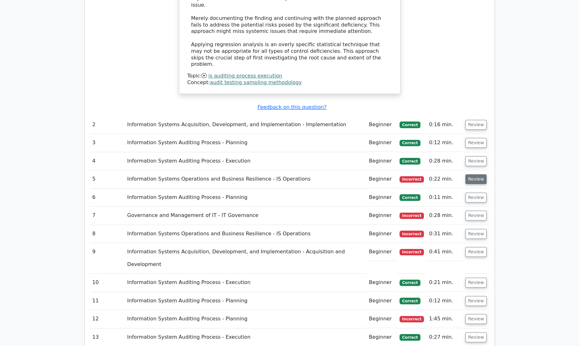
click at [475, 174] on button "Review" at bounding box center [477, 179] width 22 height 10
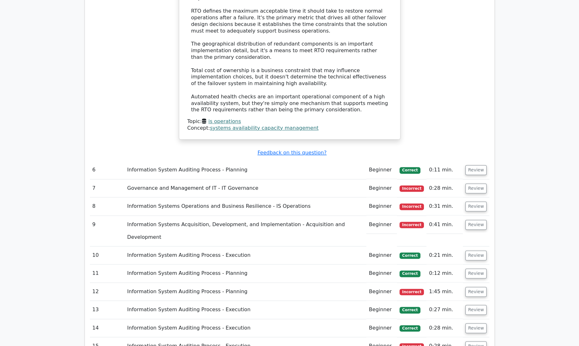
scroll to position [1034, 0]
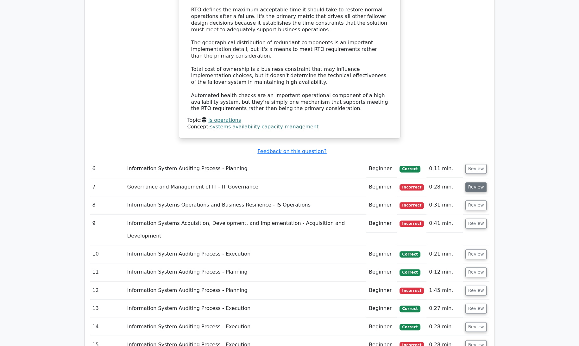
click at [475, 182] on button "Review" at bounding box center [477, 187] width 22 height 10
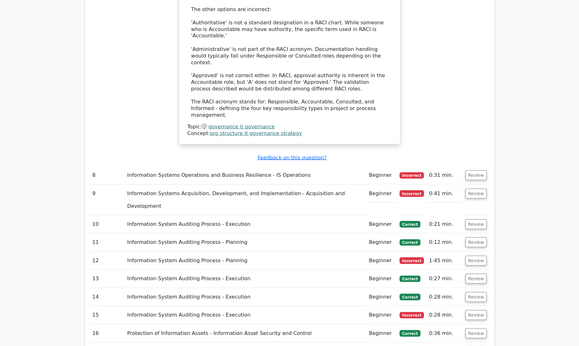
scroll to position [1400, 0]
click at [477, 171] on button "Review" at bounding box center [477, 176] width 22 height 10
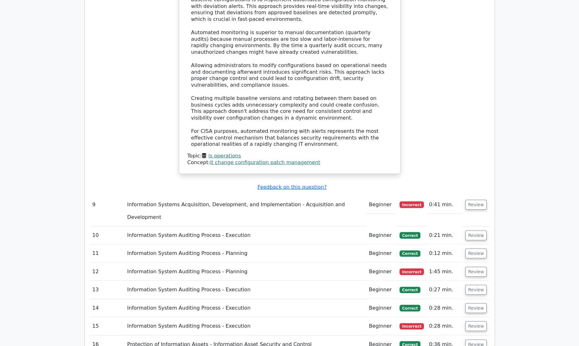
scroll to position [1753, 0]
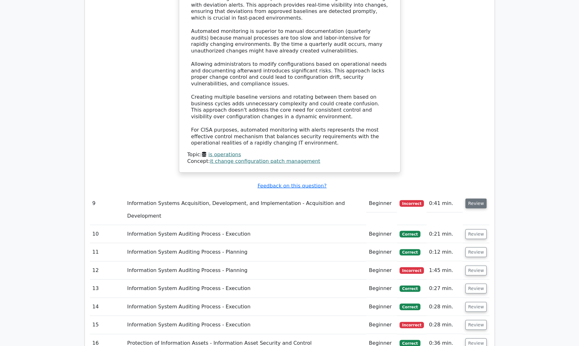
click at [477, 199] on button "Review" at bounding box center [477, 204] width 22 height 10
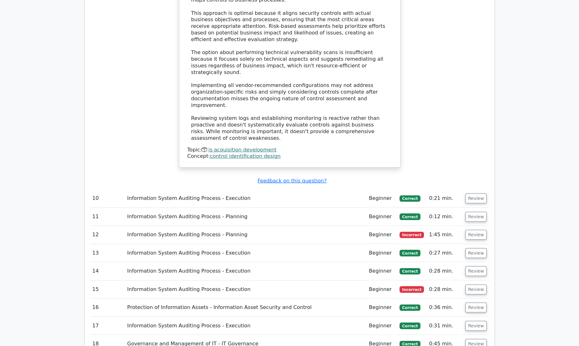
scroll to position [2166, 0]
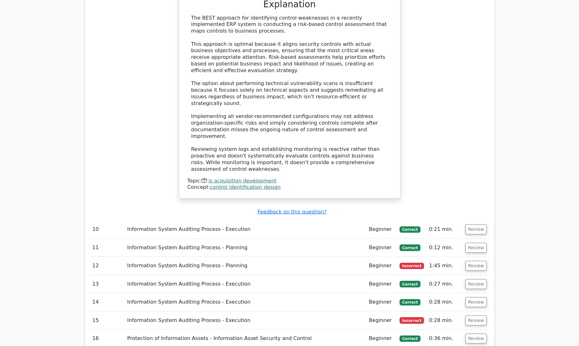
scroll to position [2135, 0]
click at [478, 315] on button "Review" at bounding box center [477, 320] width 22 height 10
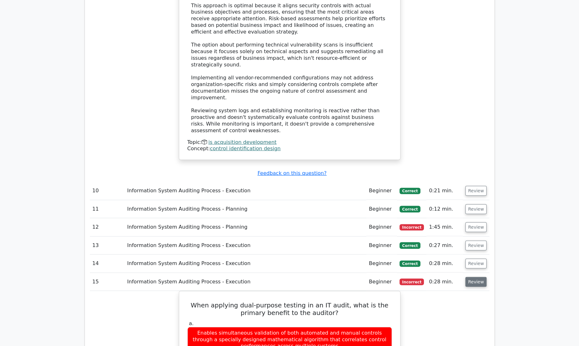
scroll to position [2170, 0]
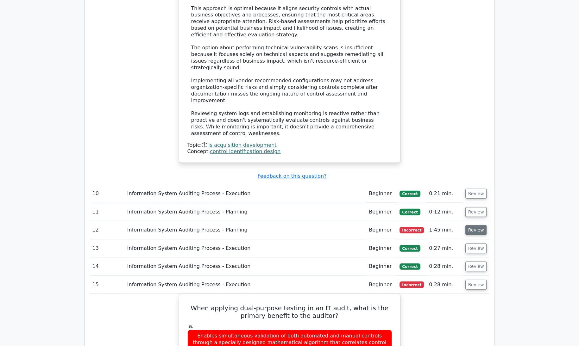
click at [474, 225] on button "Review" at bounding box center [477, 230] width 22 height 10
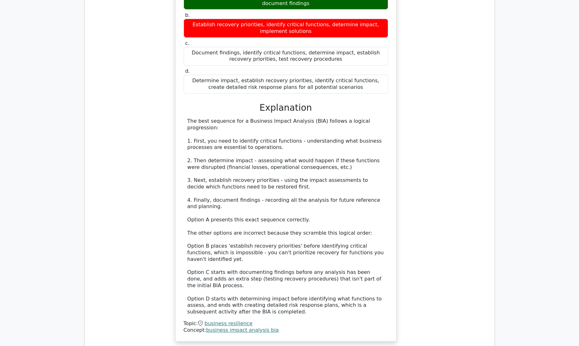
scroll to position [3302, 0]
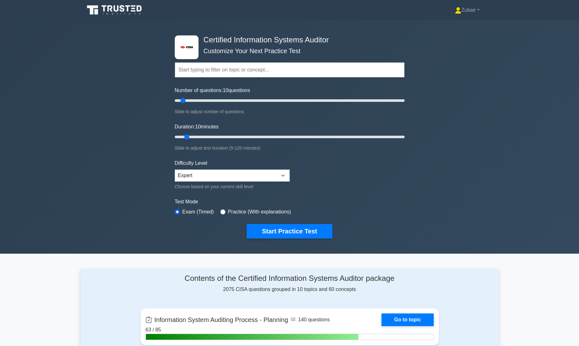
scroll to position [1, 0]
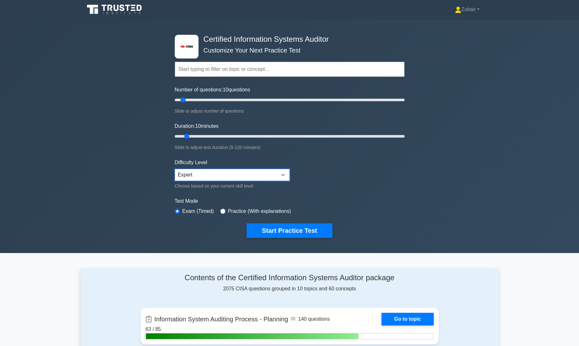
click at [287, 172] on select "Beginner Intermediate Expert" at bounding box center [232, 175] width 115 height 12
click at [405, 181] on div ".st0{fill:#E31818;} Certified Information Systems Auditor Customize Your Next P…" at bounding box center [290, 137] width 238 height 234
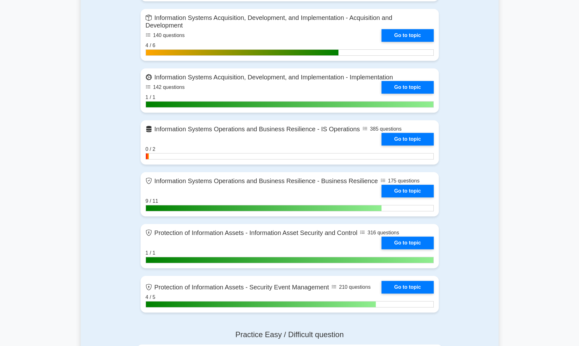
scroll to position [469, 0]
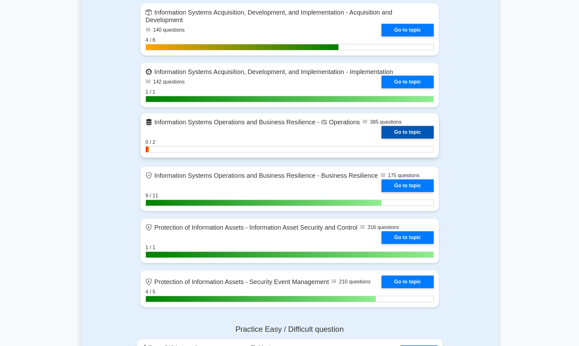
click at [418, 133] on link "Go to topic" at bounding box center [408, 132] width 52 height 13
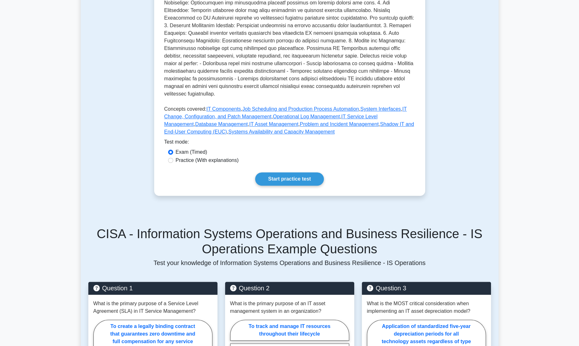
scroll to position [267, 0]
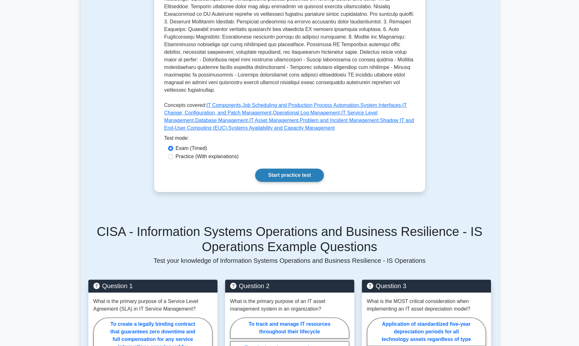
click at [284, 169] on link "Start practice test" at bounding box center [289, 175] width 69 height 13
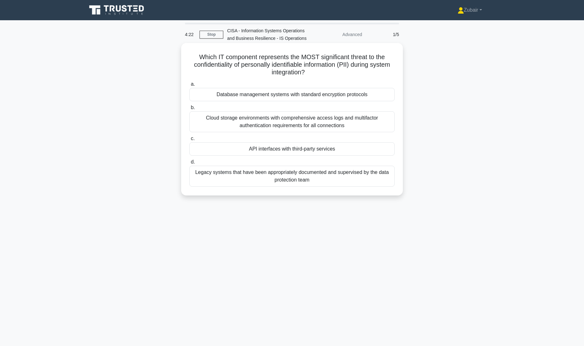
click at [335, 147] on div "API interfaces with third-party services" at bounding box center [291, 149] width 205 height 13
click at [189, 141] on input "c. API interfaces with third-party services" at bounding box center [189, 139] width 0 height 4
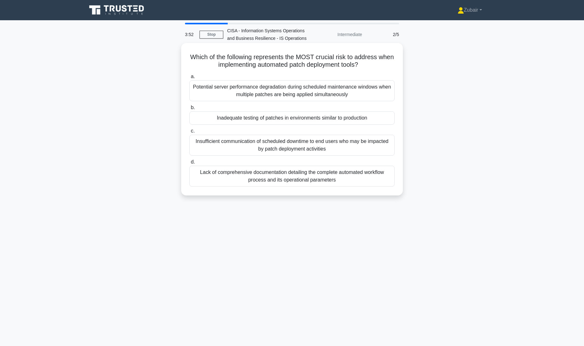
click at [364, 117] on div "Inadequate testing of patches in environments similar to production" at bounding box center [291, 117] width 205 height 13
click at [189, 110] on input "b. Inadequate testing of patches in environments similar to production" at bounding box center [189, 108] width 0 height 4
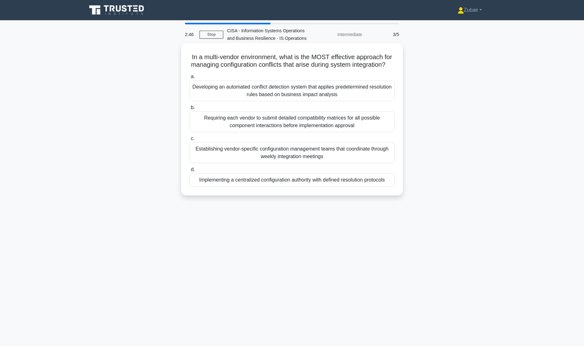
click at [355, 98] on div "Developing an automated conflict detection system that applies predetermined re…" at bounding box center [291, 90] width 205 height 21
click at [189, 79] on input "a. Developing an automated conflict detection system that applies predetermined…" at bounding box center [189, 77] width 0 height 4
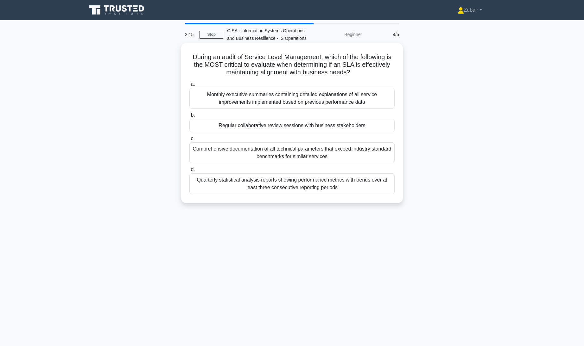
click at [384, 125] on div "Regular collaborative review sessions with business stakeholders" at bounding box center [291, 125] width 205 height 13
click at [189, 117] on input "b. Regular collaborative review sessions with business stakeholders" at bounding box center [189, 115] width 0 height 4
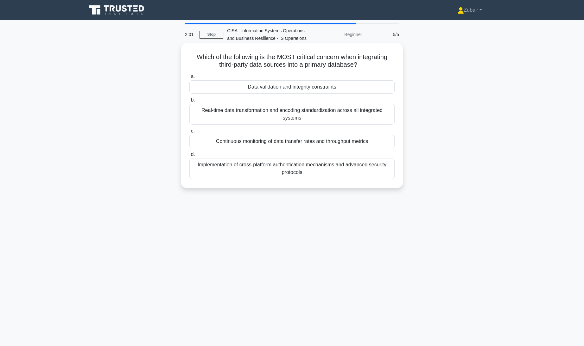
click at [337, 165] on div "Implementation of cross-platform authentication mechanisms and advanced securit…" at bounding box center [291, 168] width 205 height 21
click at [189, 157] on input "d. Implementation of cross-platform authentication mechanisms and advanced secu…" at bounding box center [189, 155] width 0 height 4
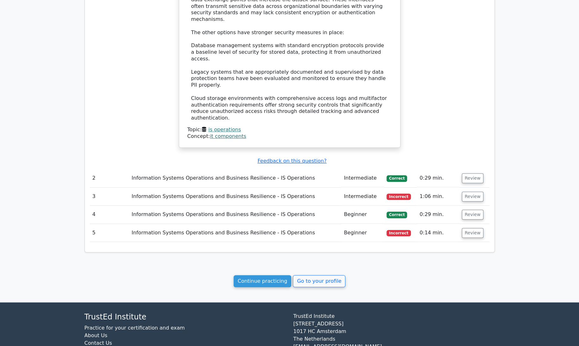
scroll to position [522, 0]
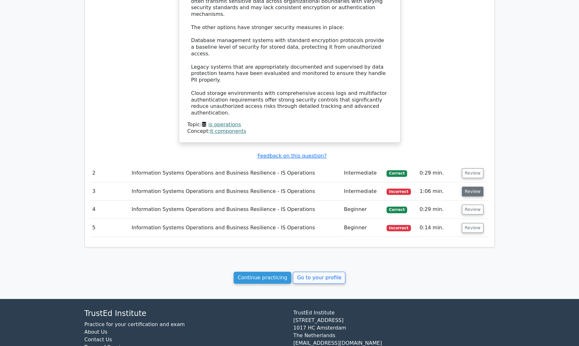
click at [476, 187] on button "Review" at bounding box center [473, 192] width 22 height 10
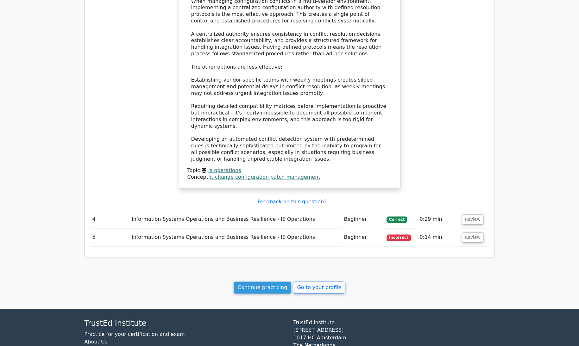
scroll to position [895, 0]
click at [477, 233] on button "Review" at bounding box center [473, 238] width 22 height 10
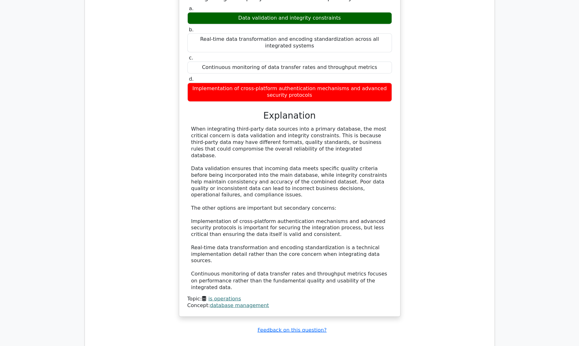
scroll to position [1168, 0]
